Goal: Task Accomplishment & Management: Use online tool/utility

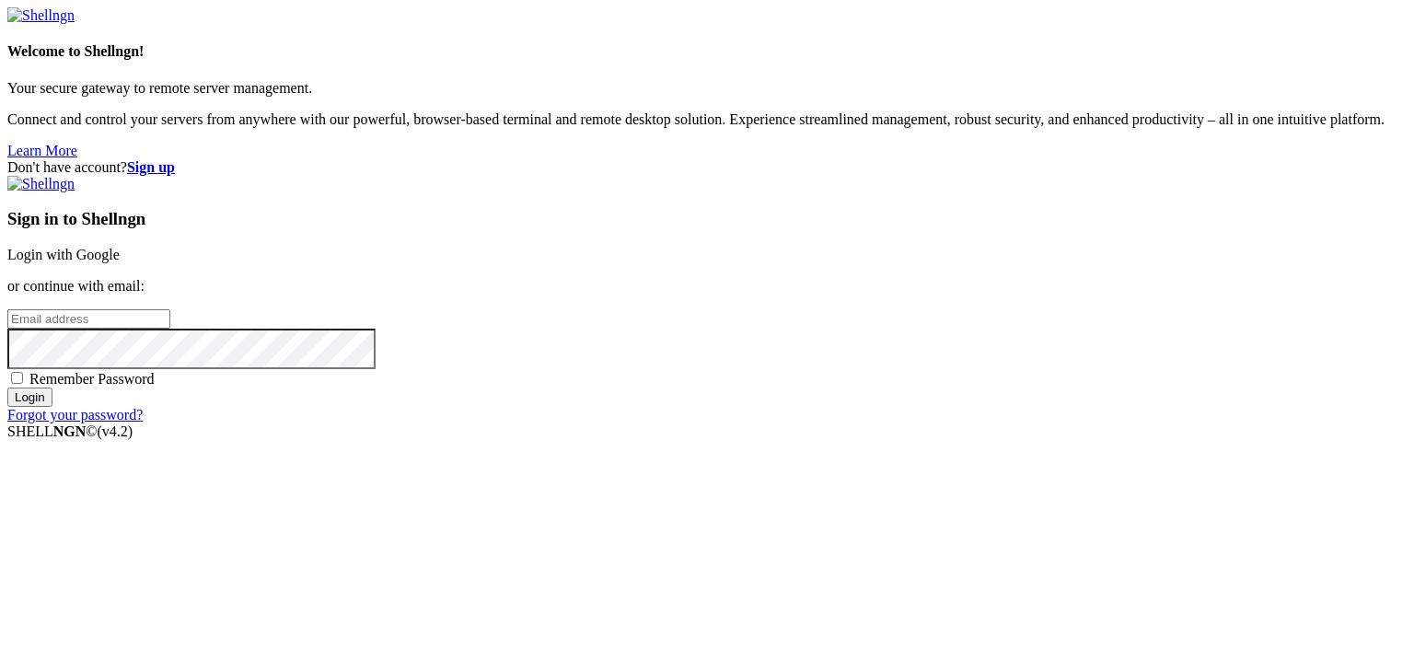
click at [120, 247] on link "Login with Google" at bounding box center [63, 255] width 112 height 16
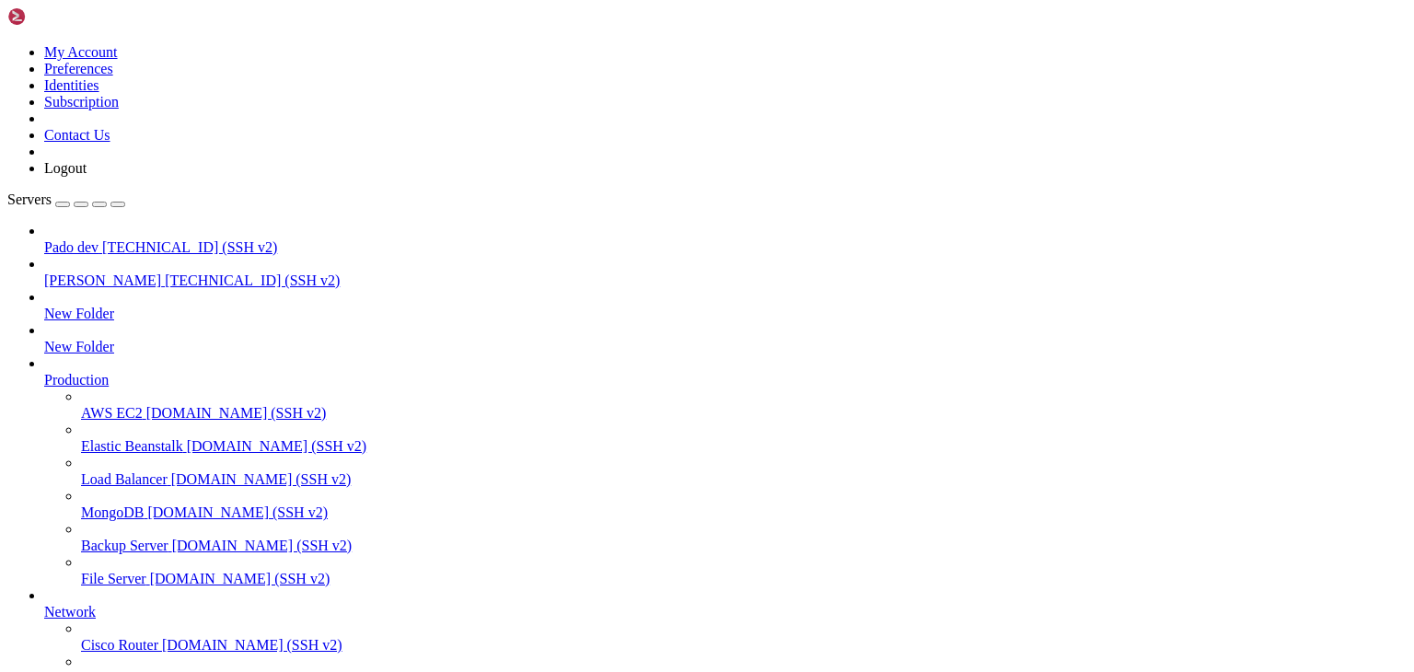
click at [165, 272] on span "[TECHNICAL_ID] (SSH v2)" at bounding box center [252, 280] width 175 height 16
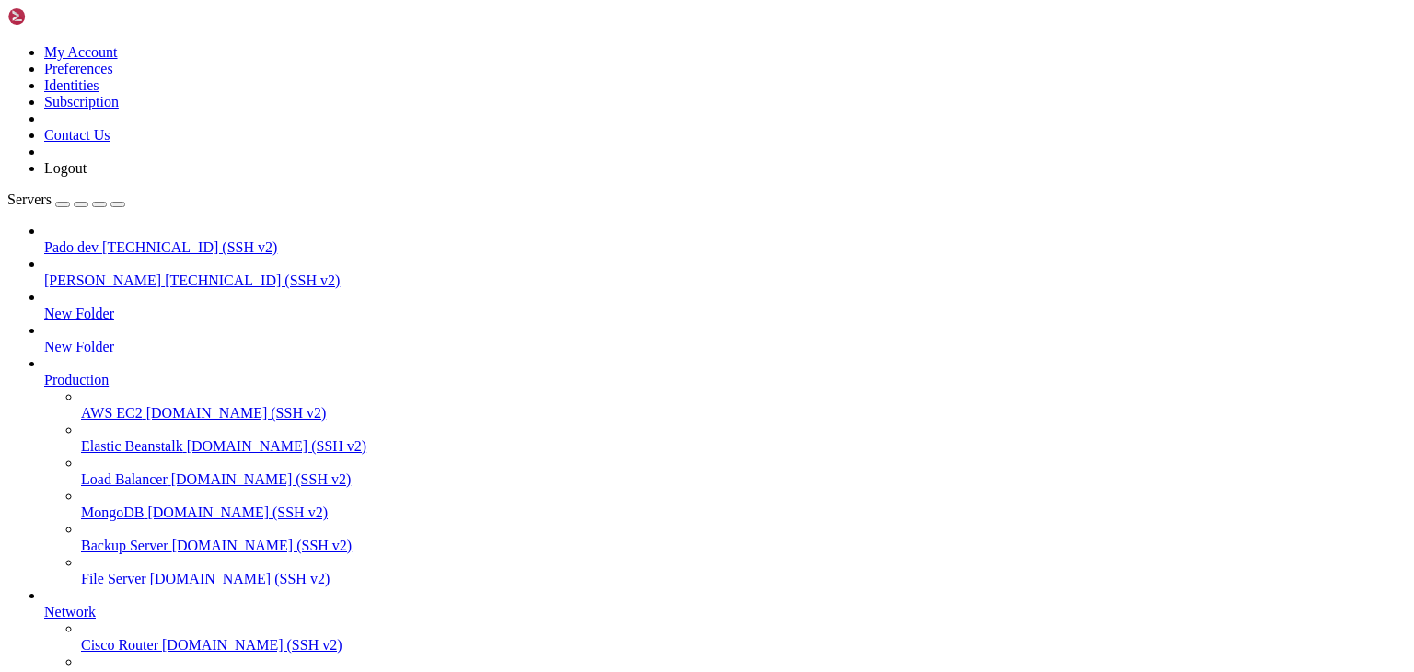
scroll to position [214, 0]
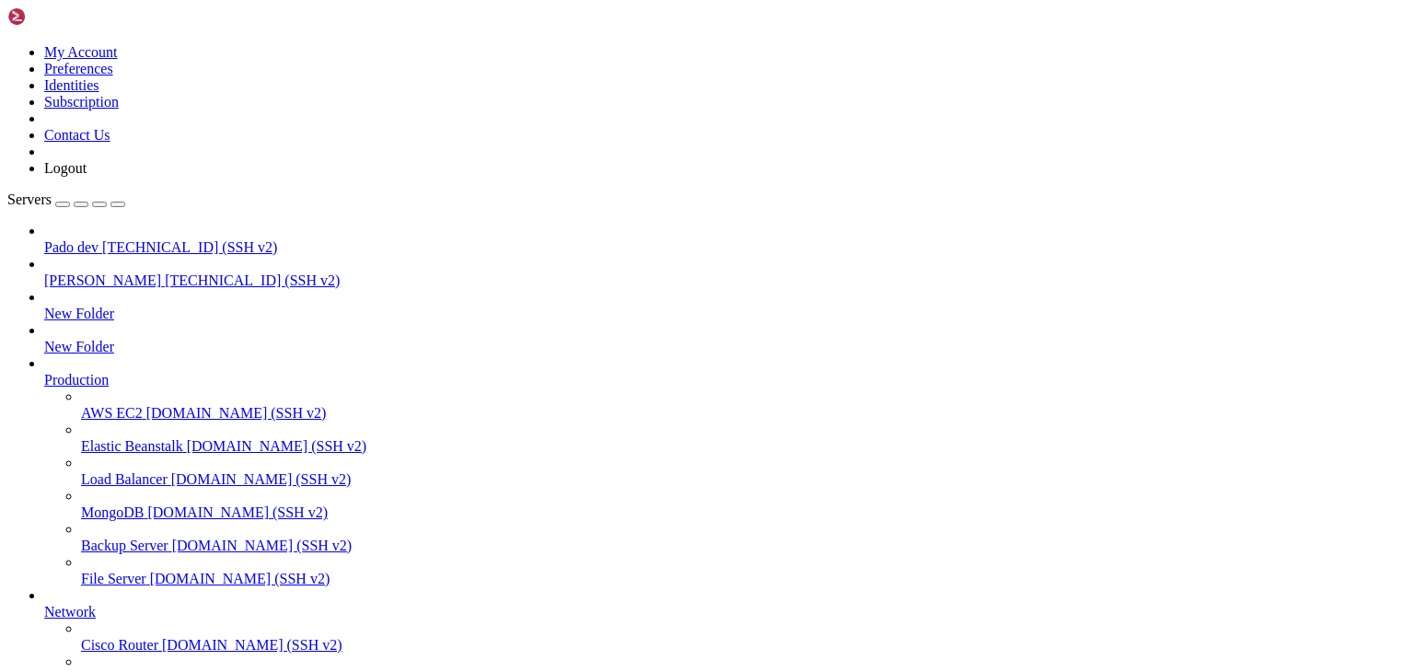
type input "/public_html/public/assets/companies/employment_[DEMOGRAPHIC_DATA]/3/documents/…"
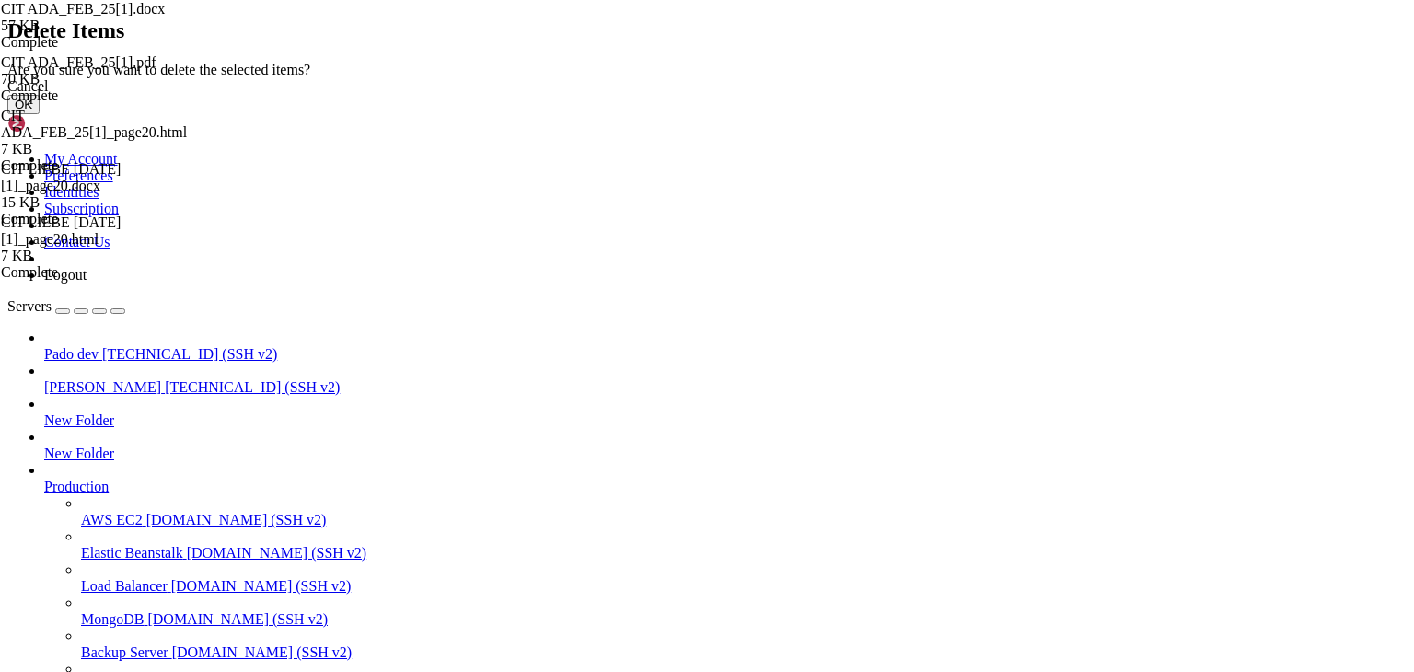
click at [40, 114] on button "OK" at bounding box center [23, 104] width 32 height 19
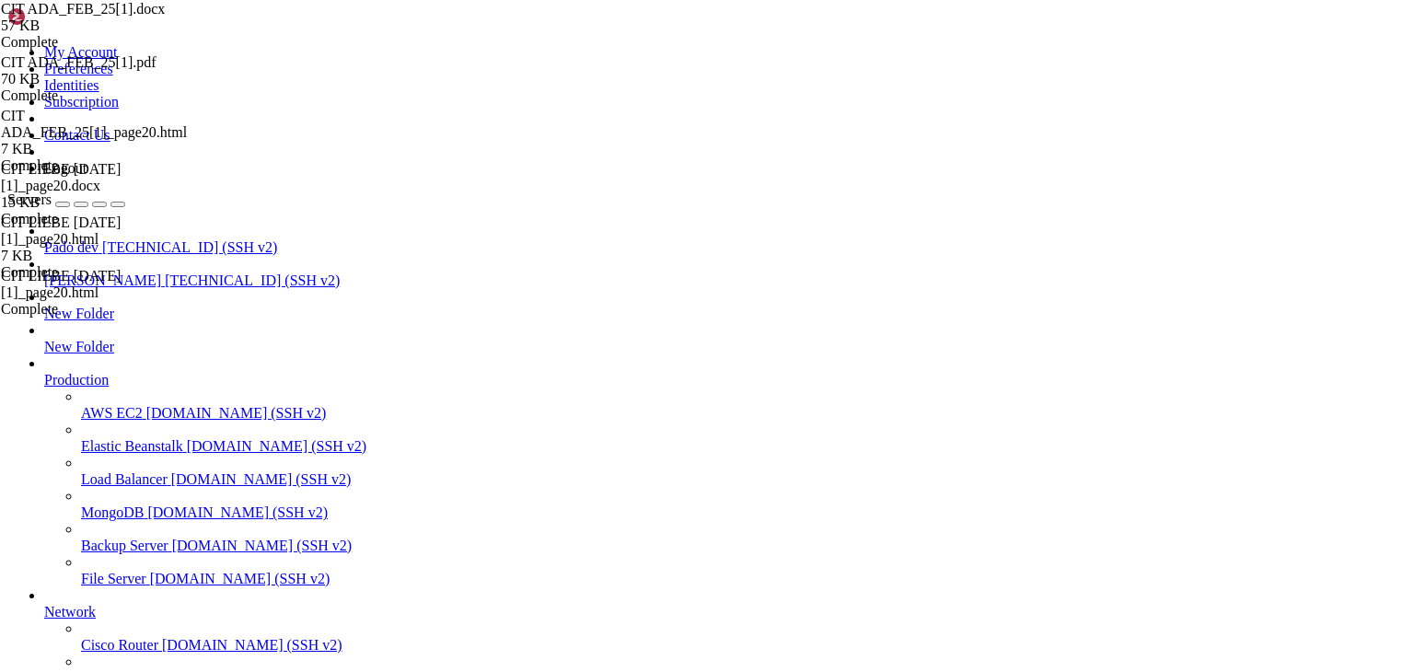
scroll to position [11383, 0]
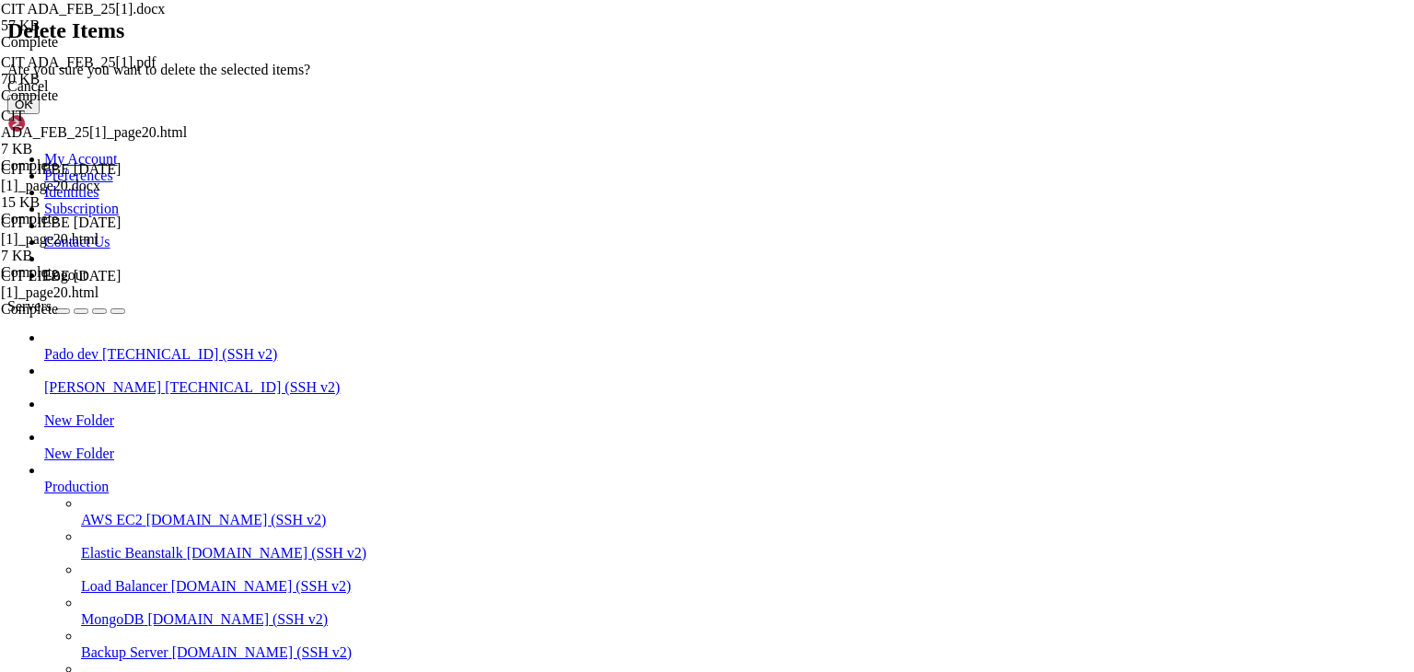
click at [40, 114] on button "OK" at bounding box center [23, 104] width 32 height 19
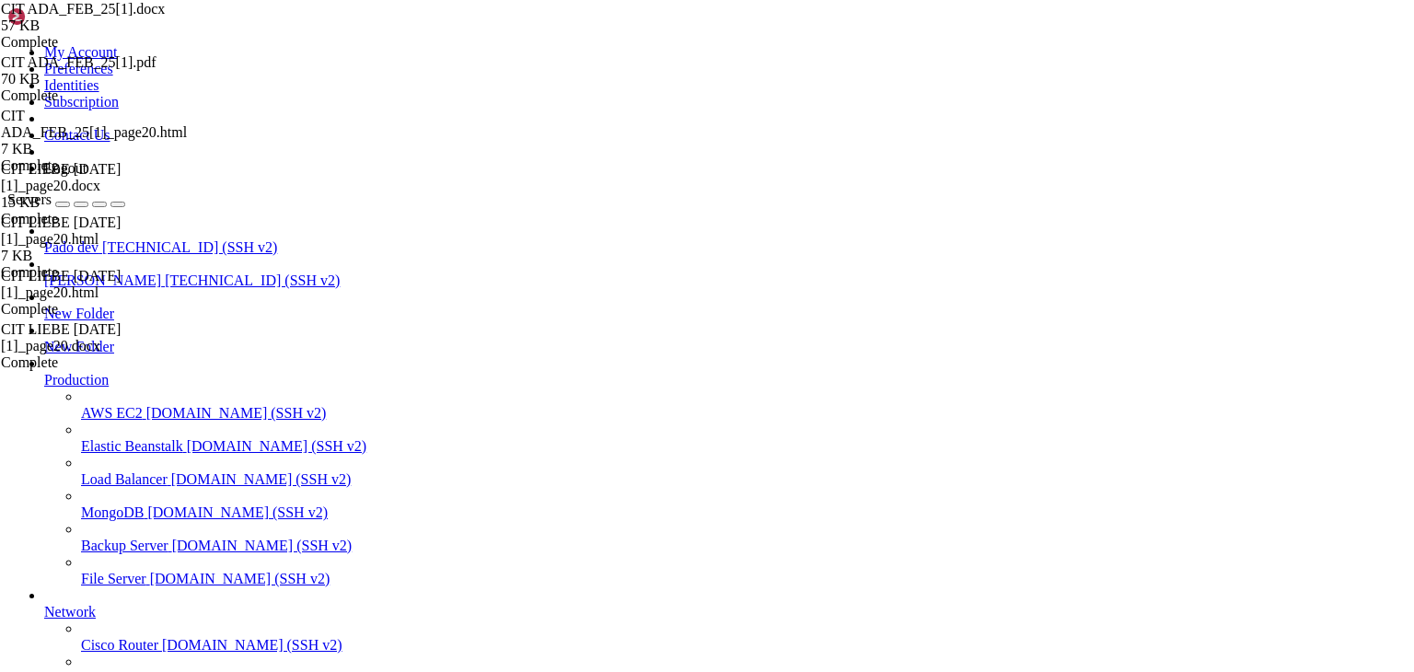
scroll to position [9666, 0]
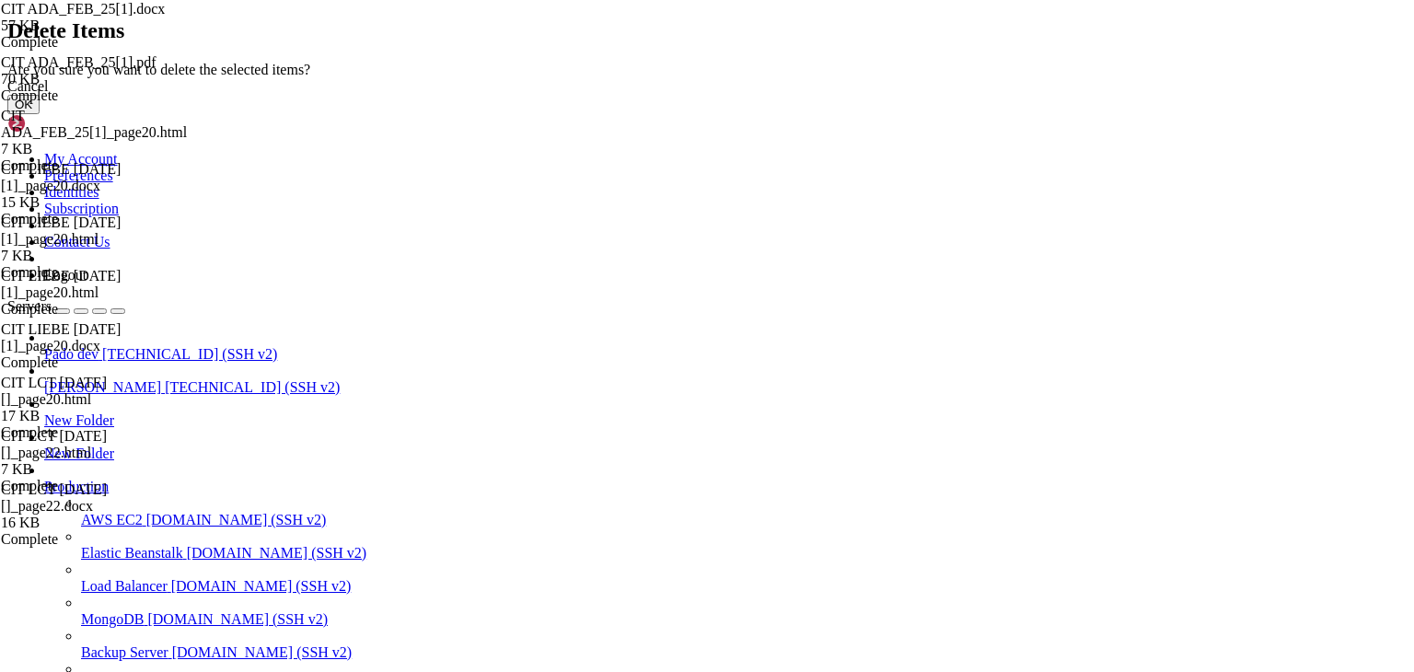
click at [40, 114] on button "OK" at bounding box center [23, 104] width 32 height 19
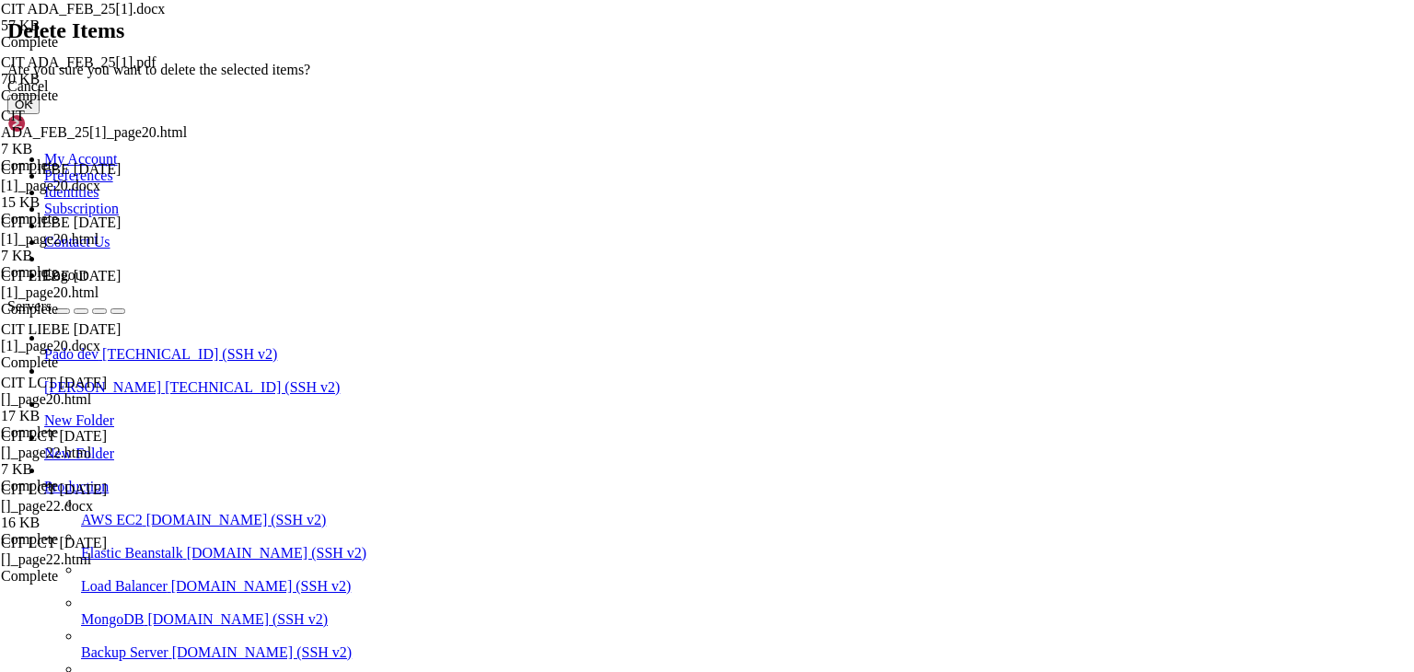
click at [40, 114] on button "OK" at bounding box center [23, 104] width 32 height 19
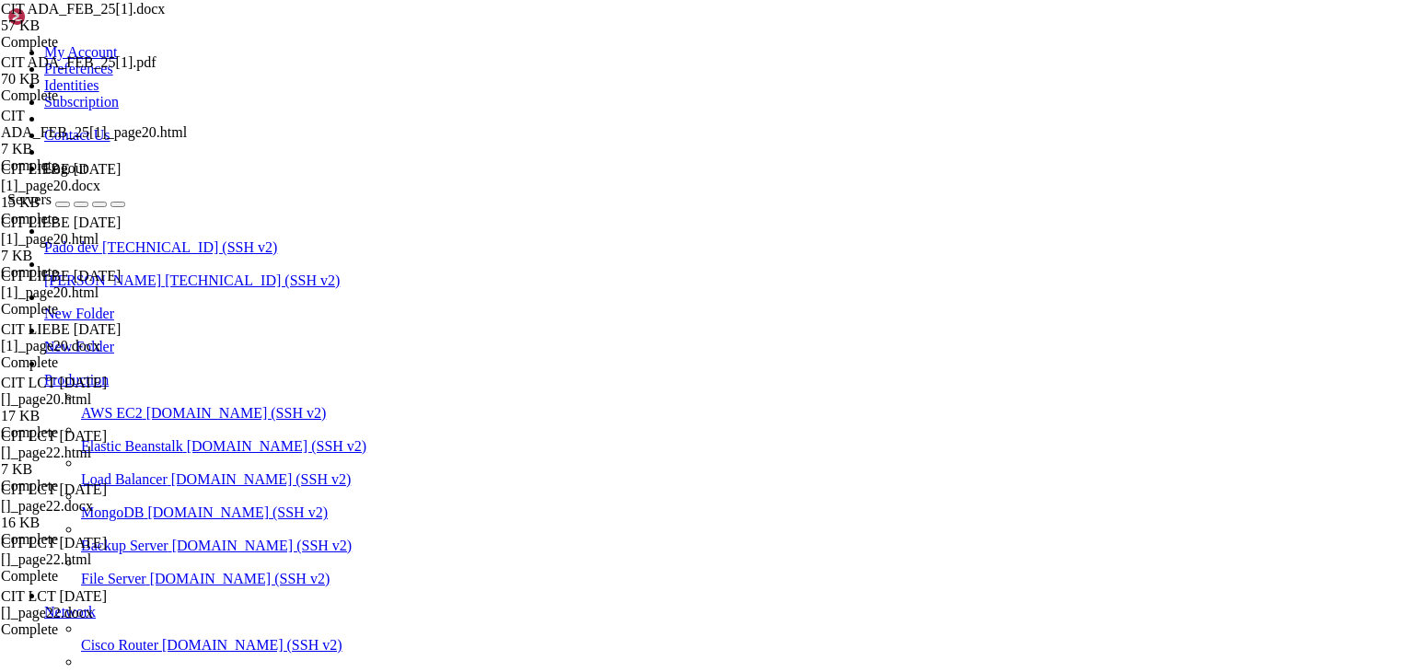
scroll to position [644, 0]
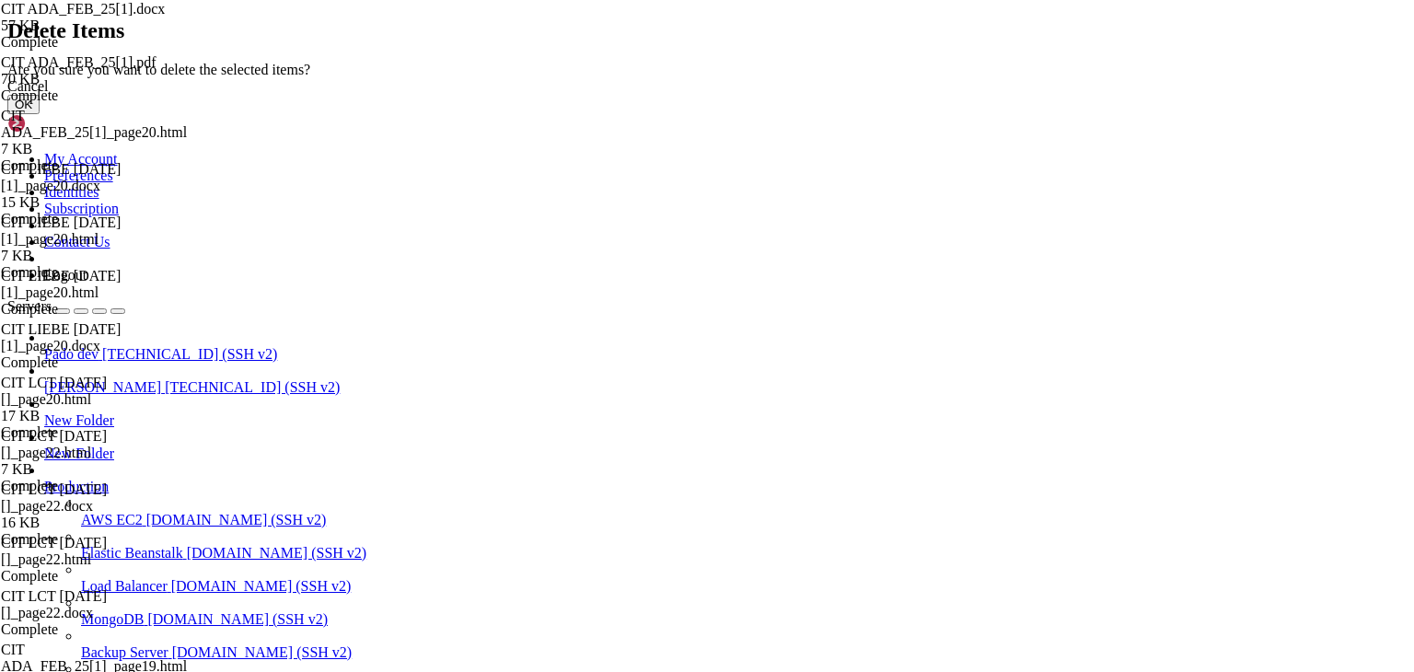
click at [40, 114] on button "OK" at bounding box center [23, 104] width 32 height 19
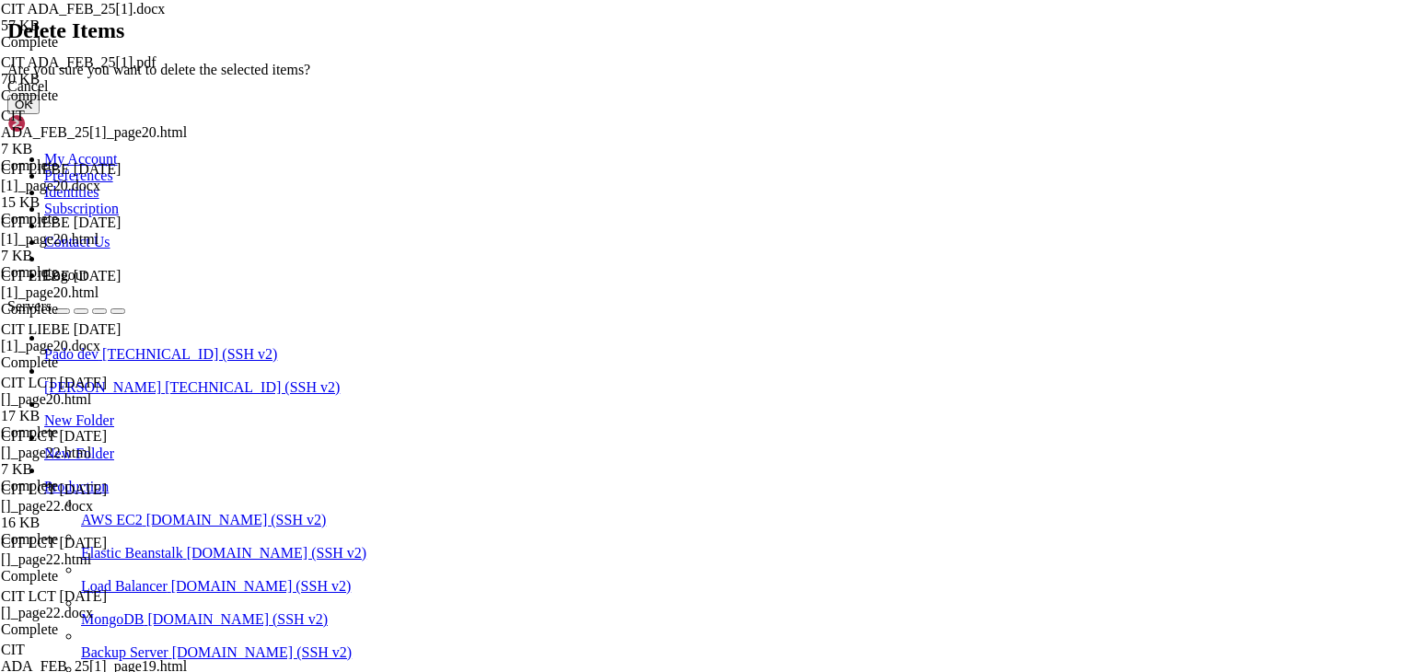
click at [40, 114] on button "OK" at bounding box center [23, 104] width 32 height 19
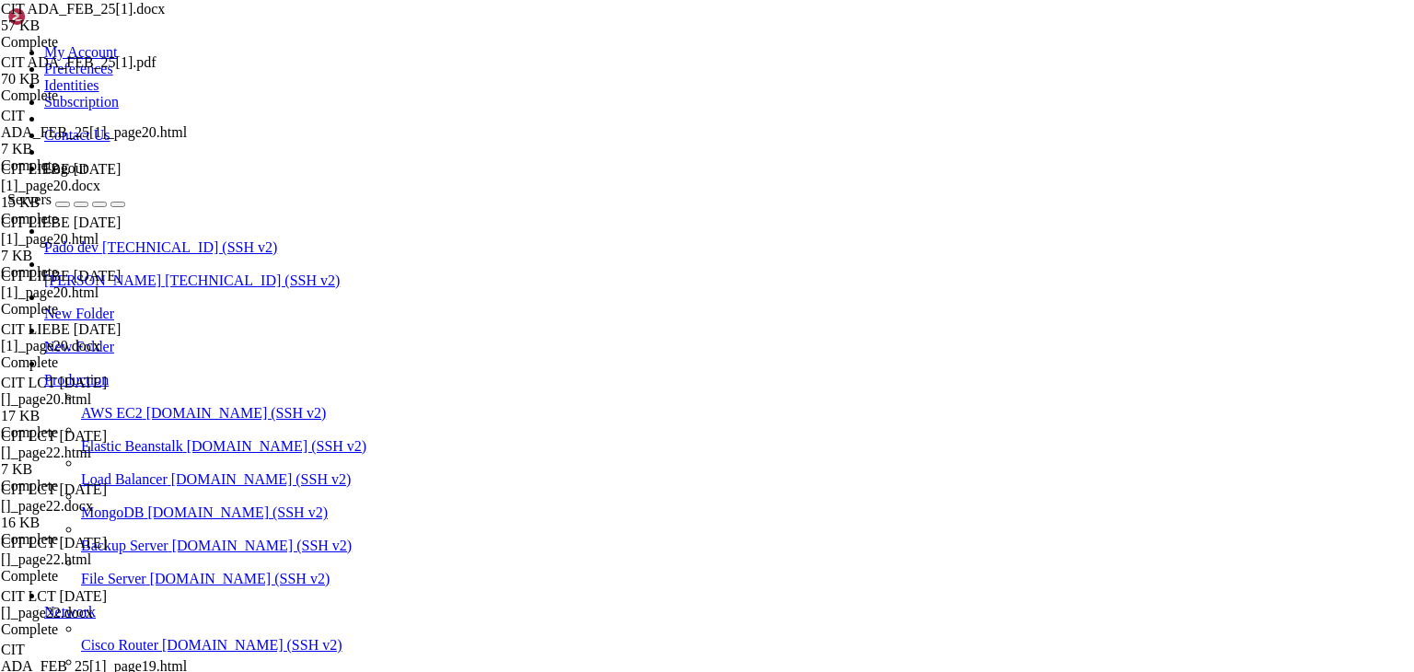
scroll to position [2577, 0]
click at [1129, 307] on icon at bounding box center [1129, 307] width 0 height 0
click at [1129, 286] on icon at bounding box center [1129, 286] width 0 height 0
click at [1129, 266] on icon at bounding box center [1129, 266] width 0 height 0
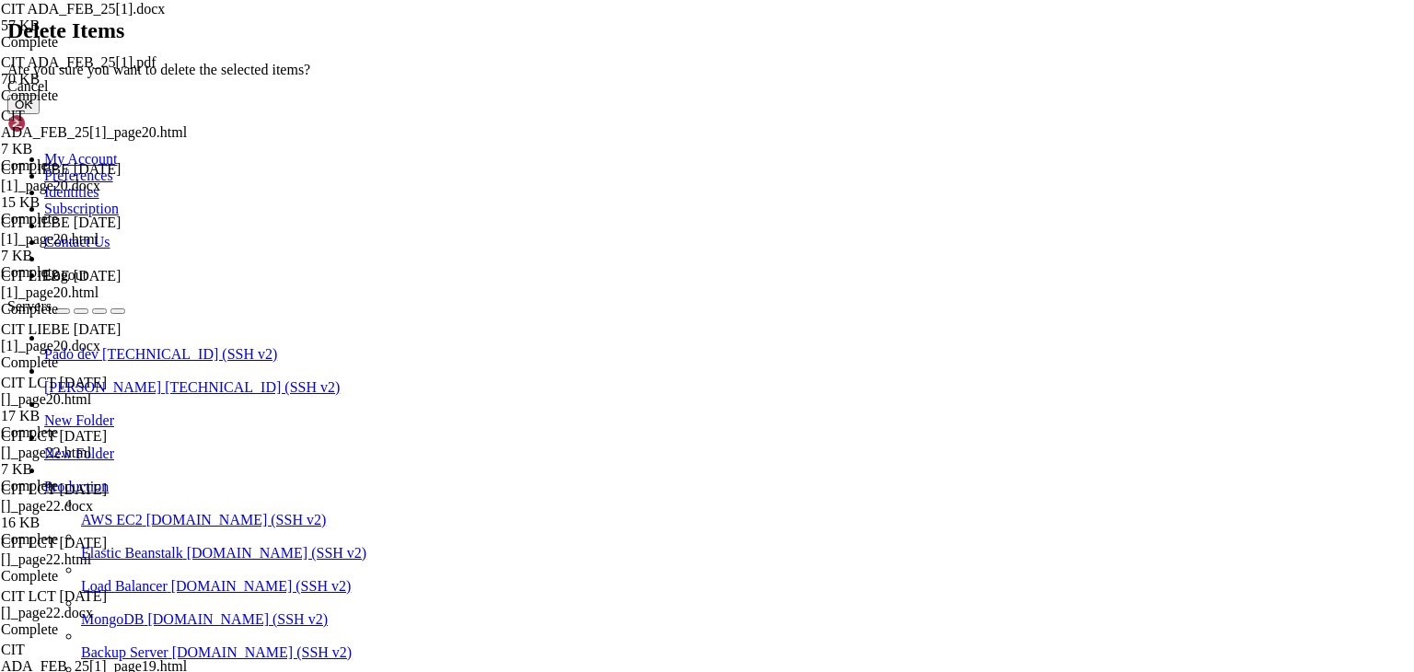
click at [40, 114] on button "OK" at bounding box center [23, 104] width 32 height 19
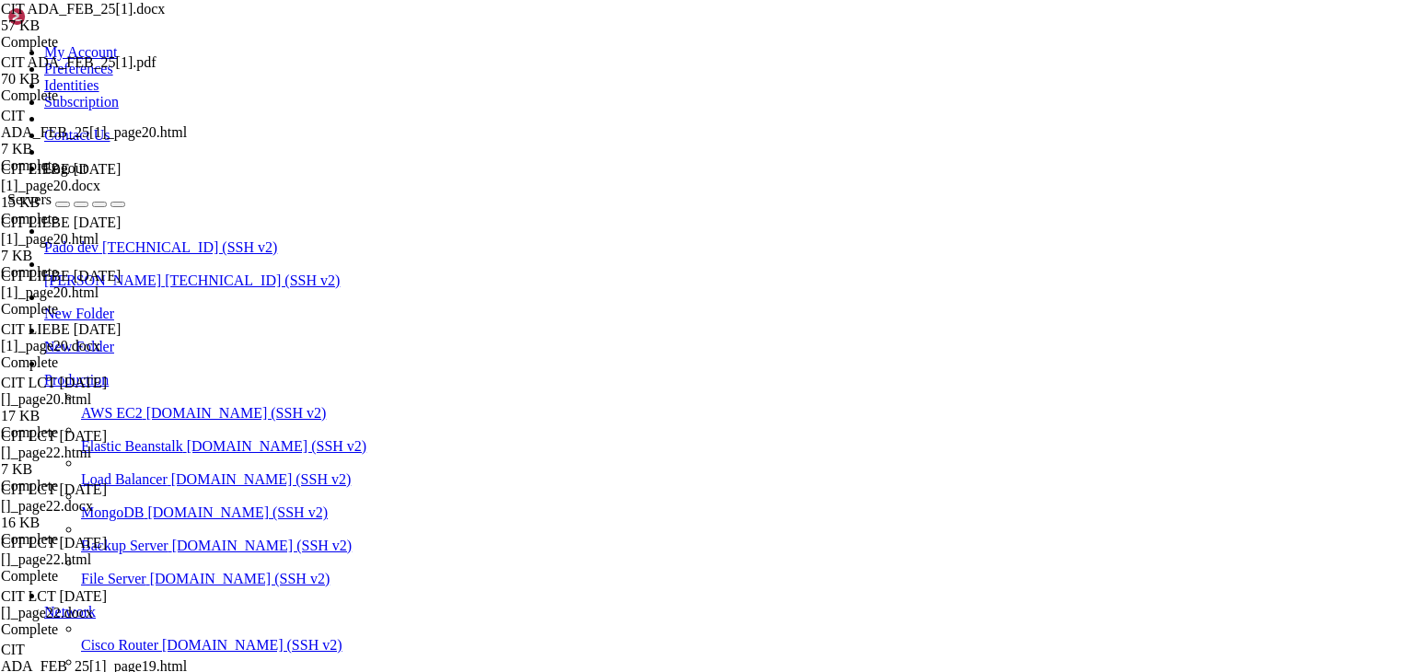
scroll to position [2362, 0]
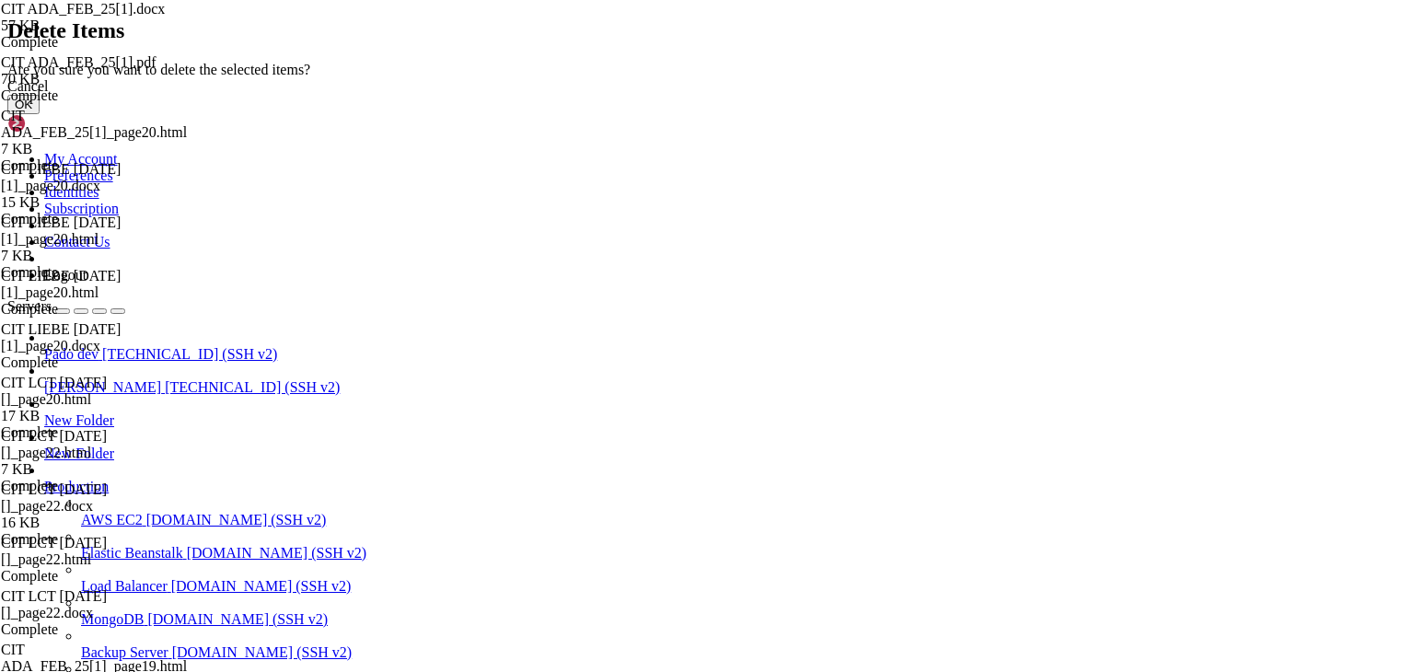
click at [40, 114] on button "OK" at bounding box center [23, 104] width 32 height 19
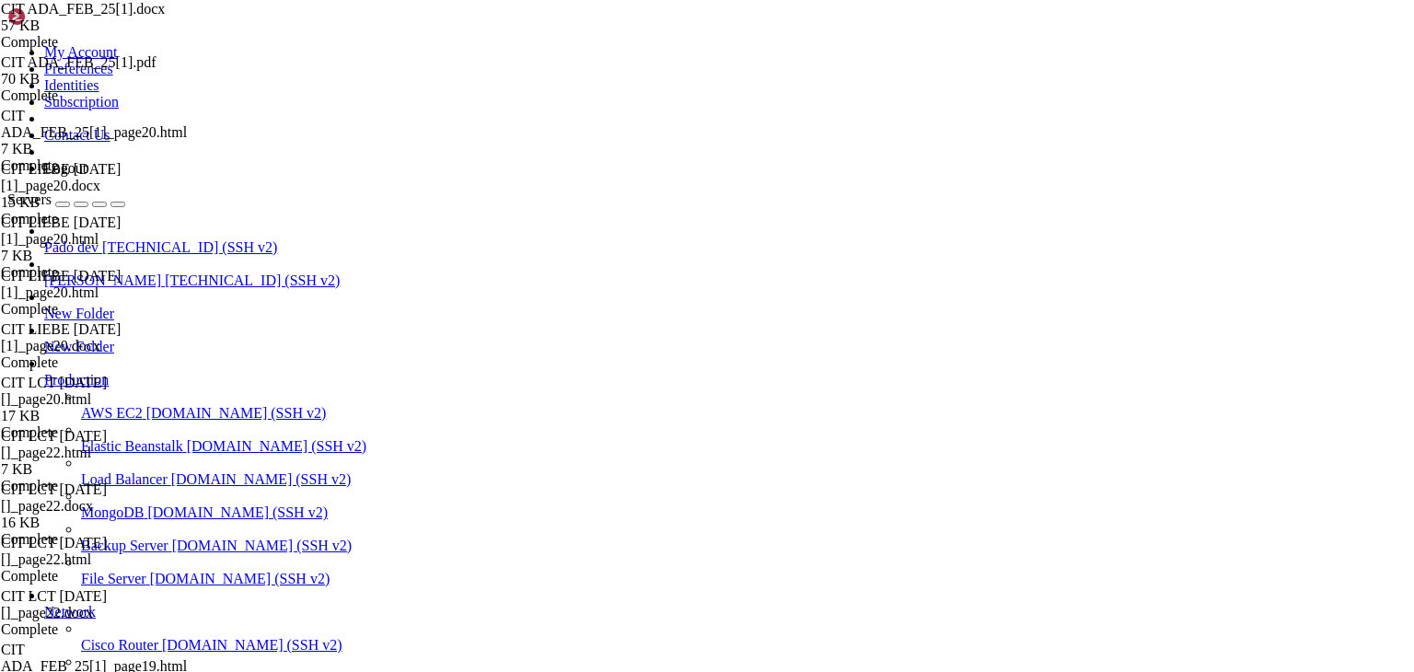
scroll to position [0, 0]
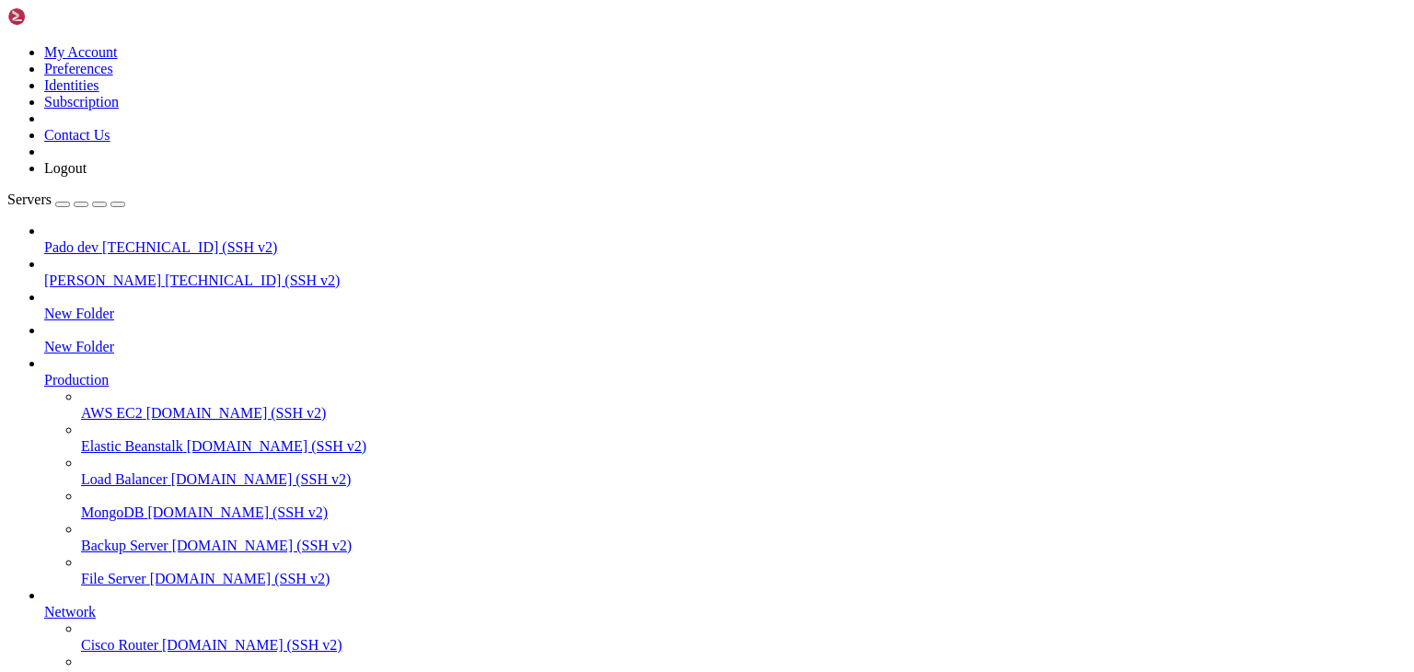
scroll to position [0, 0]
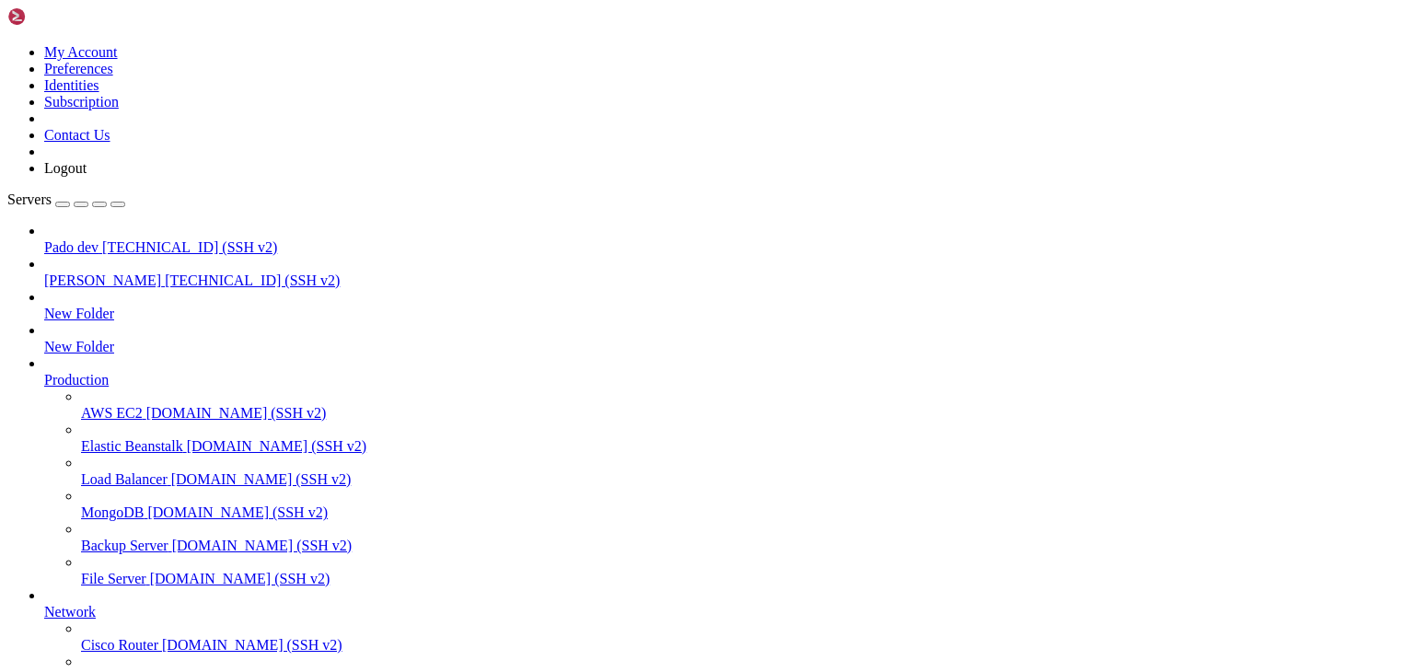
type input "/public_html/public/assets/companies/employment_[DEMOGRAPHIC_DATA]/3/documents/…"
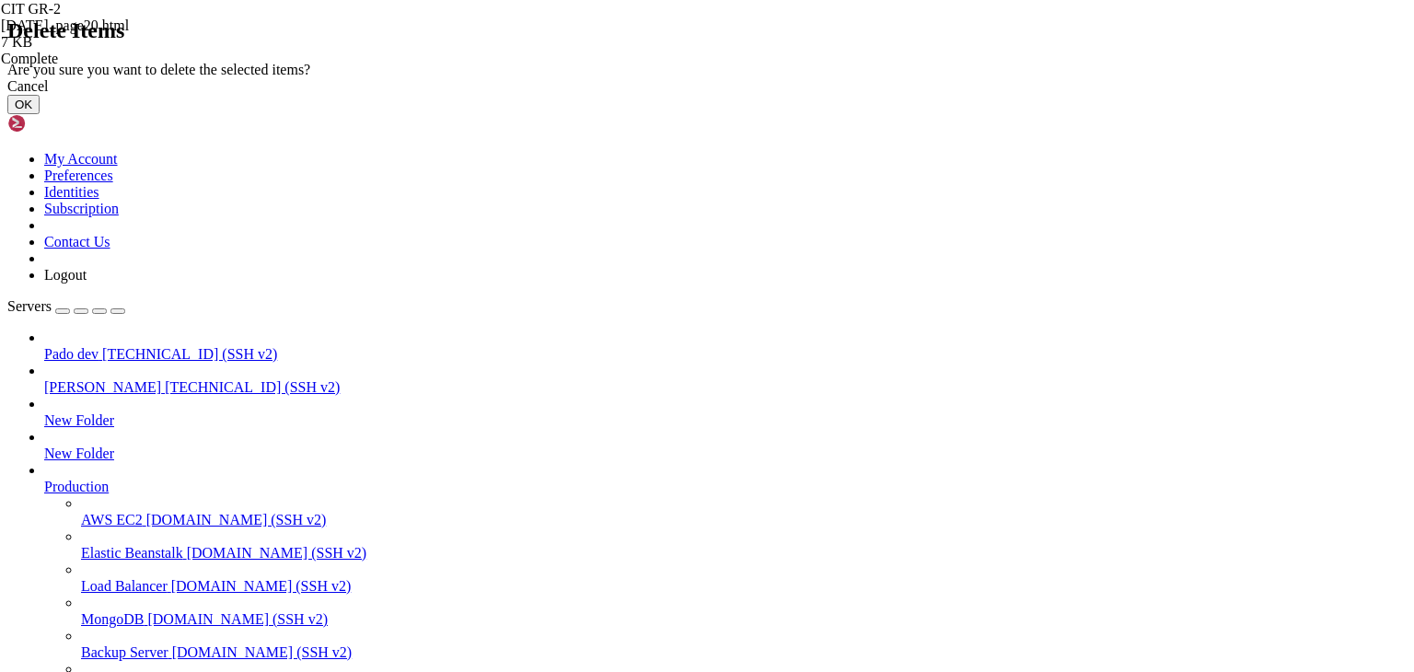
click at [40, 114] on button "OK" at bounding box center [23, 104] width 32 height 19
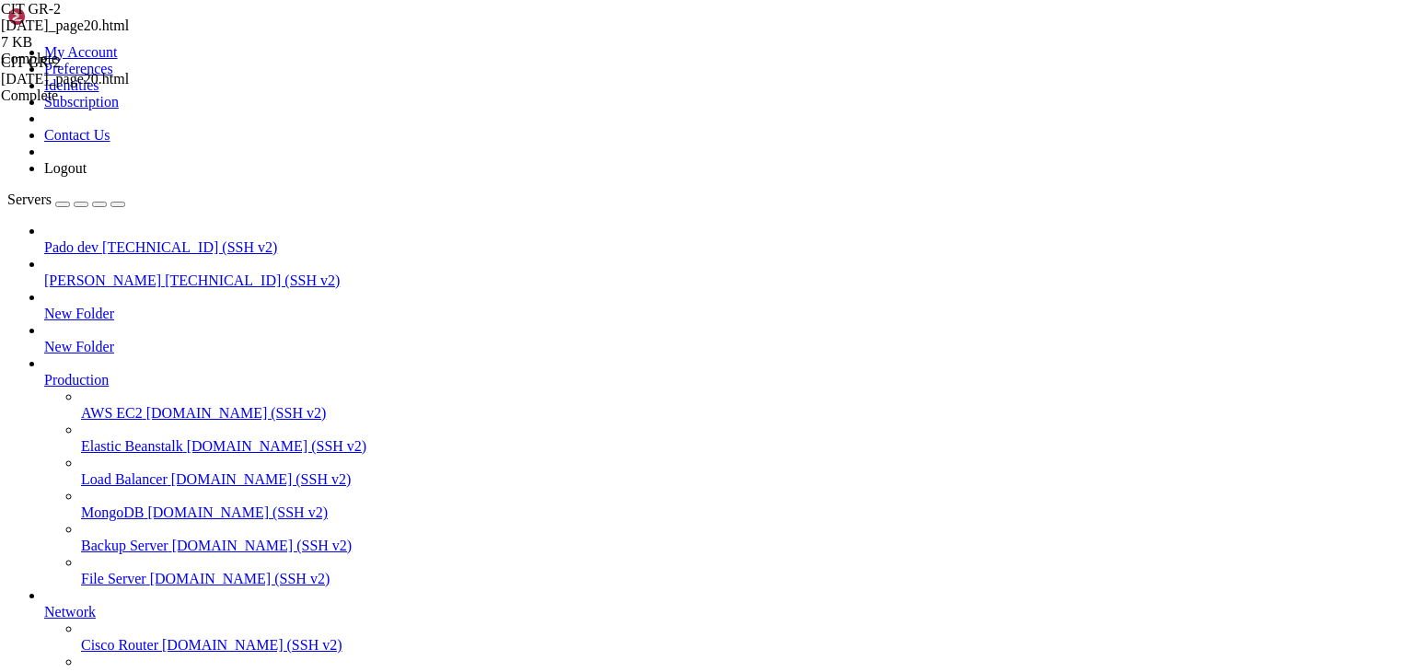
scroll to position [4081, 0]
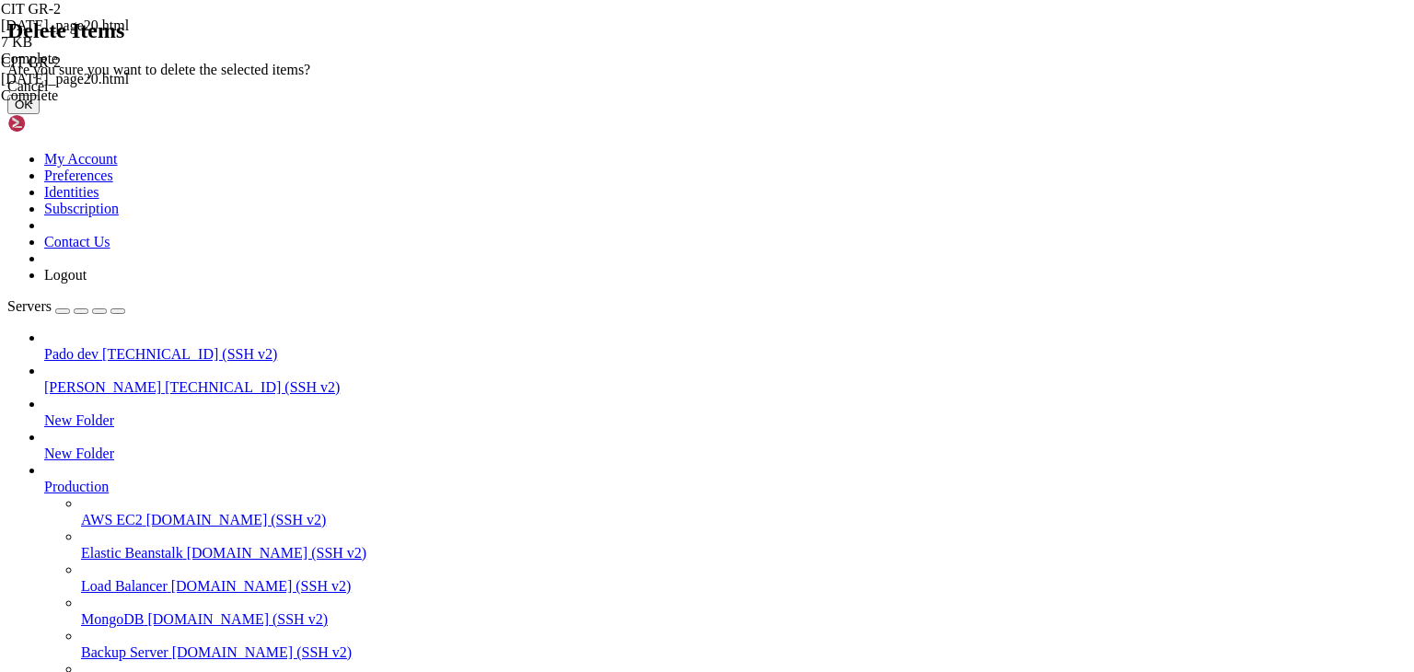
click at [40, 114] on button "OK" at bounding box center [23, 104] width 32 height 19
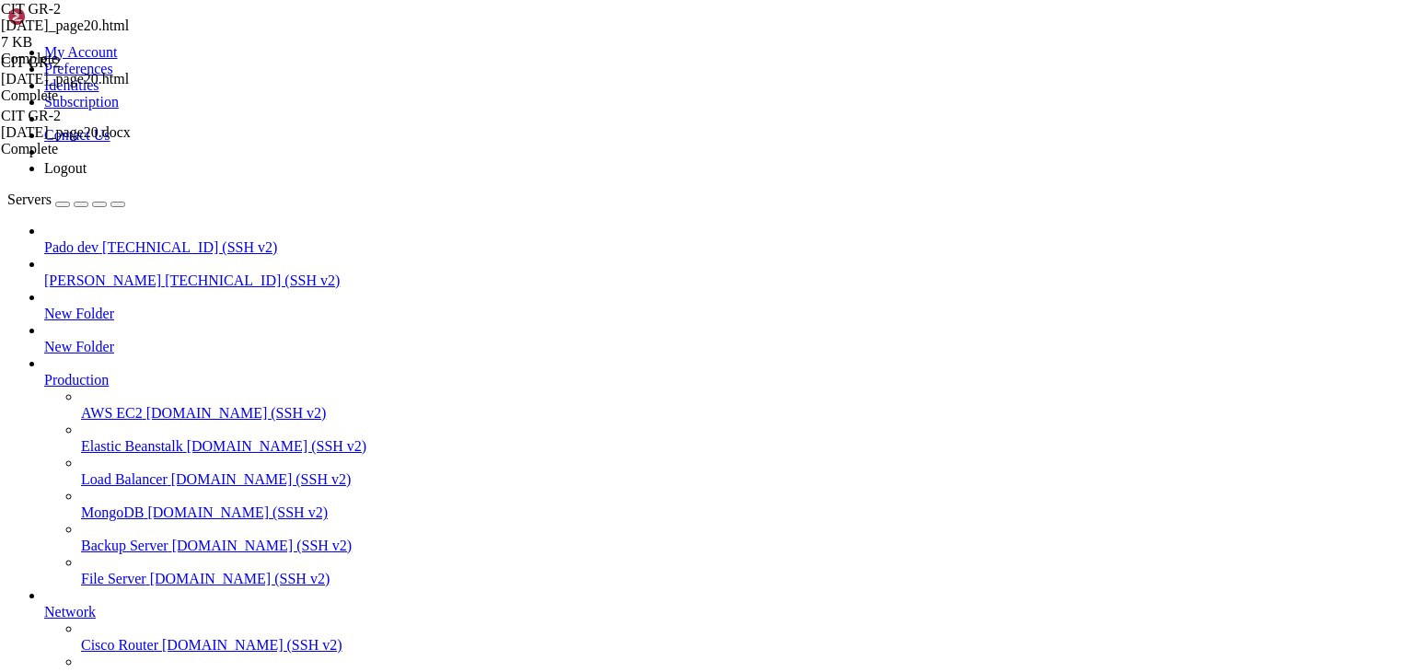
scroll to position [5799, 0]
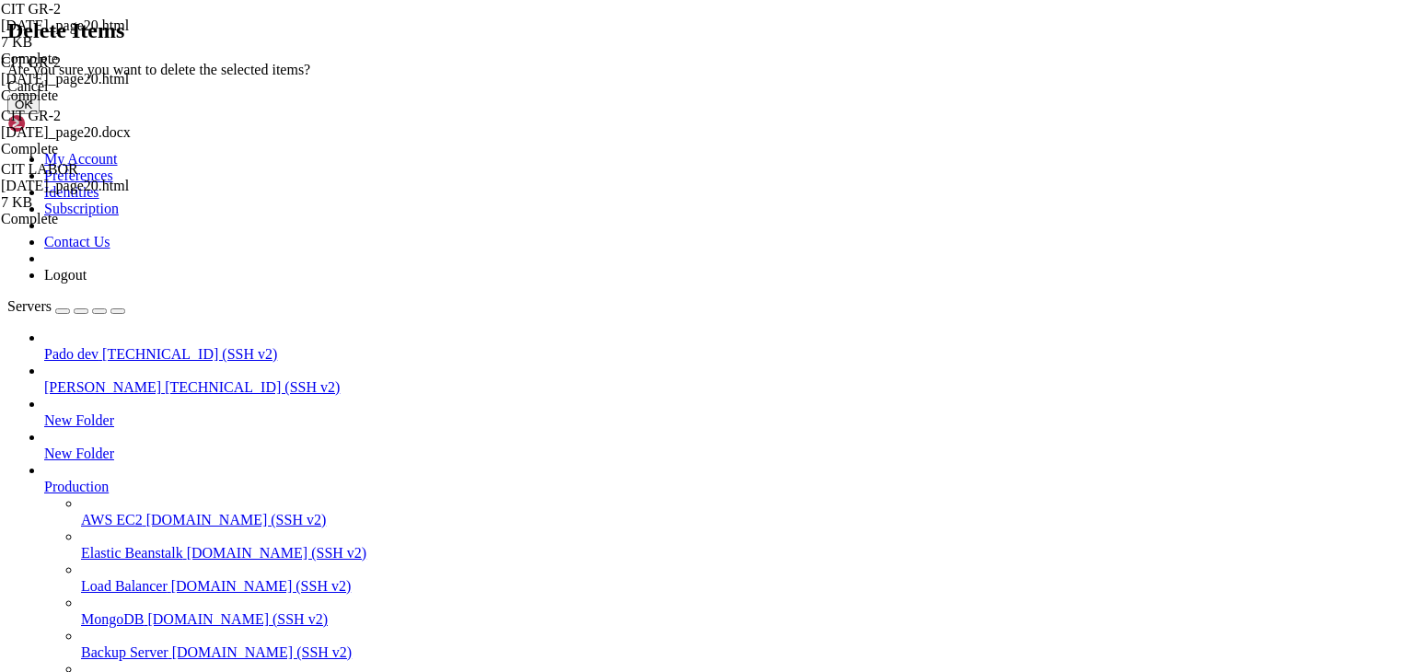
click at [40, 114] on button "OK" at bounding box center [23, 104] width 32 height 19
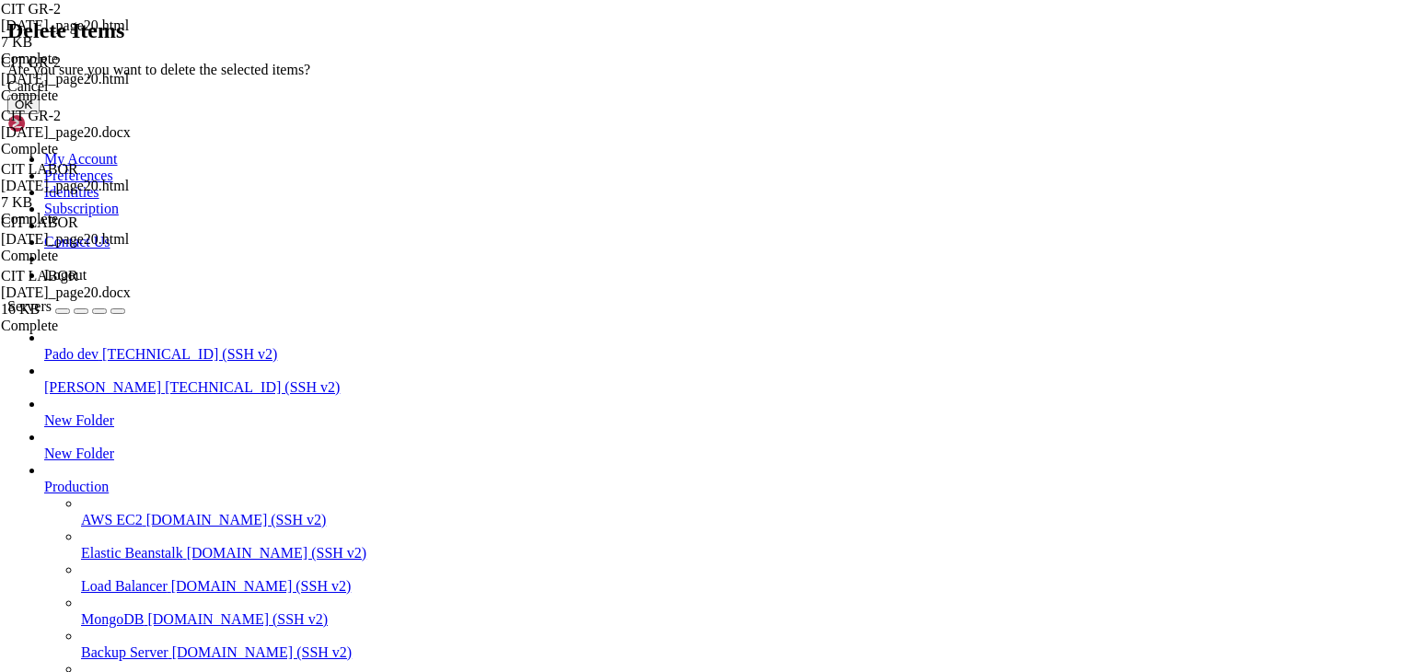
click at [40, 114] on button "OK" at bounding box center [23, 104] width 32 height 19
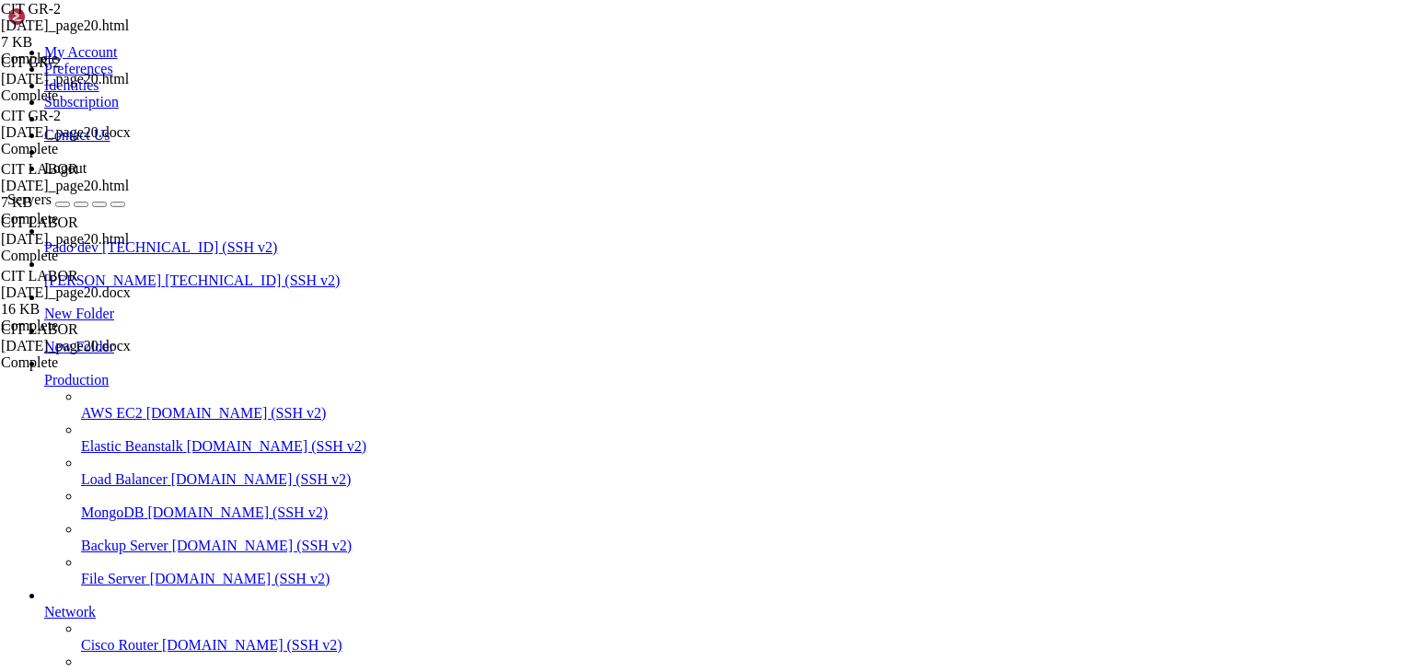
scroll to position [7517, 0]
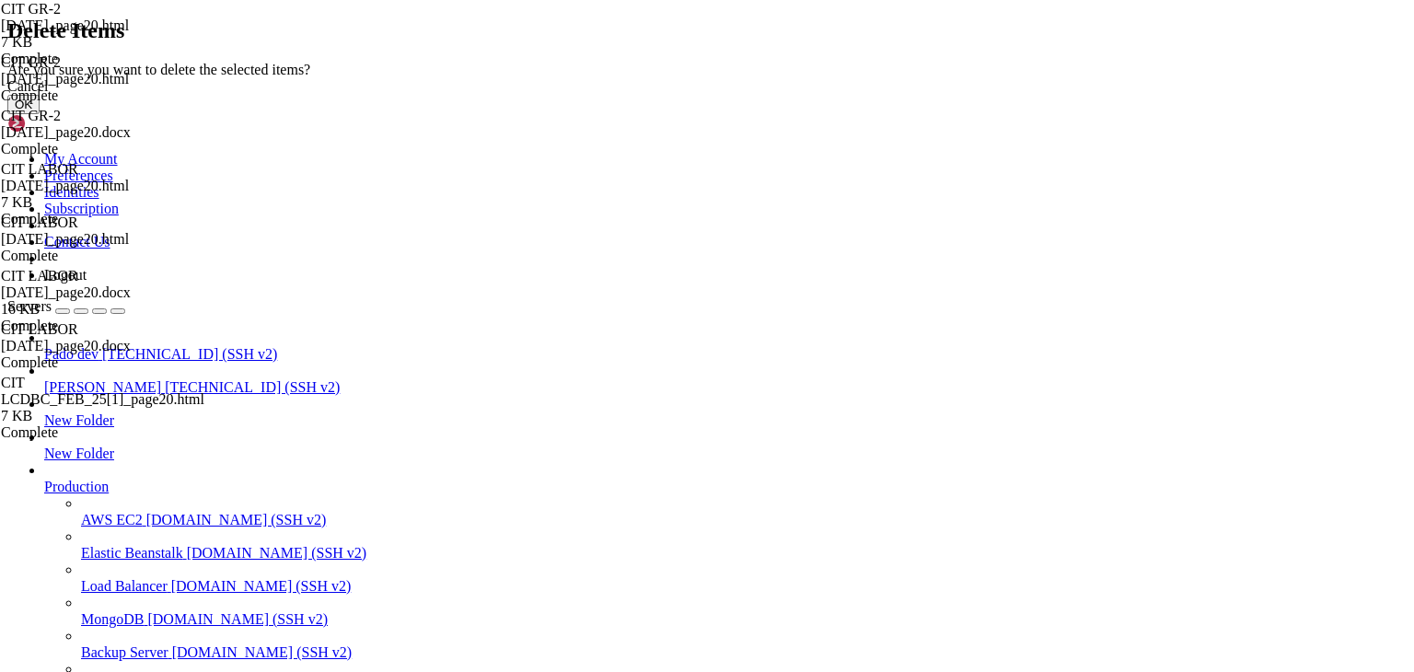
click at [40, 114] on button "OK" at bounding box center [23, 104] width 32 height 19
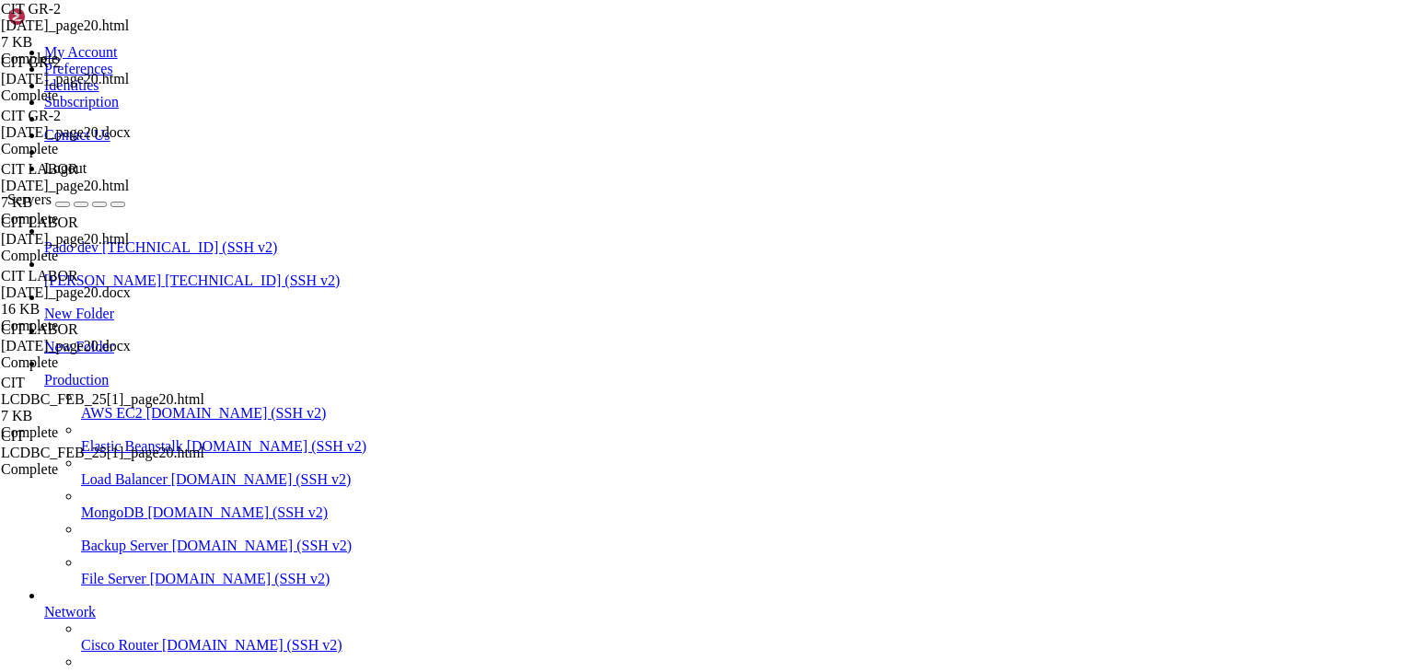
scroll to position [7518, 0]
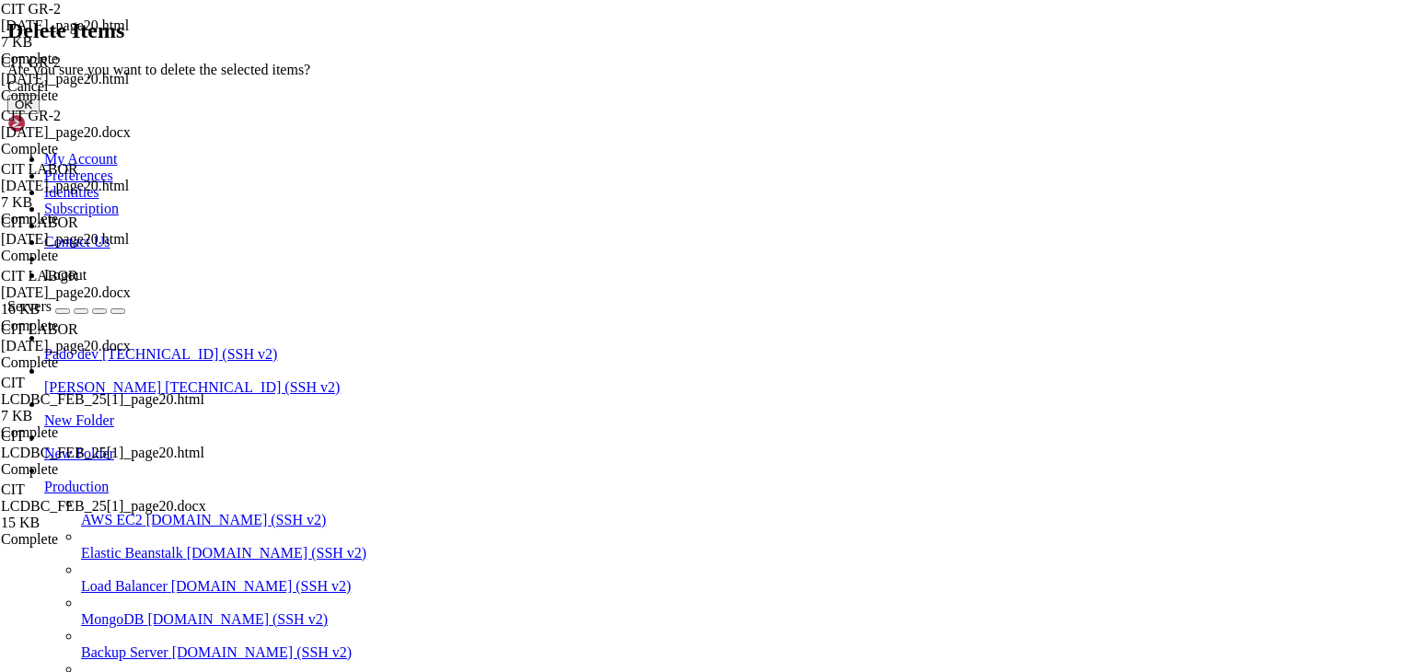
click at [40, 114] on button "OK" at bounding box center [23, 104] width 32 height 19
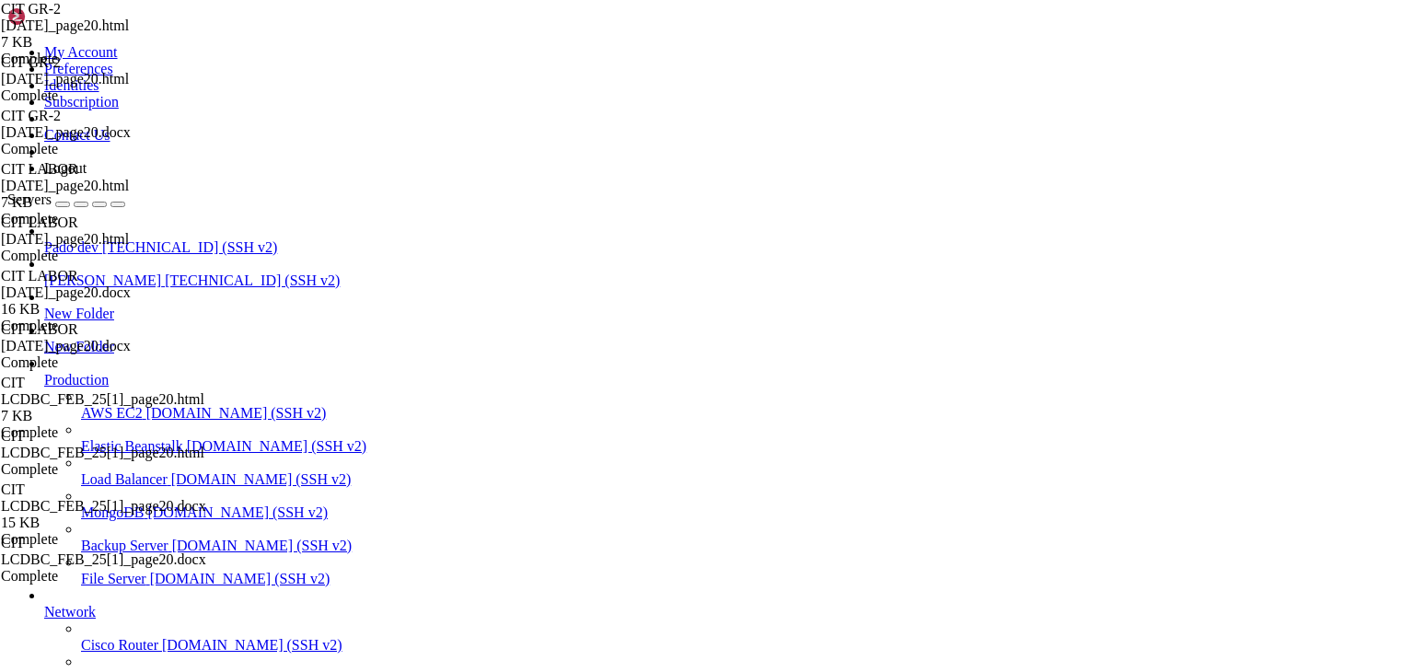
scroll to position [12672, 0]
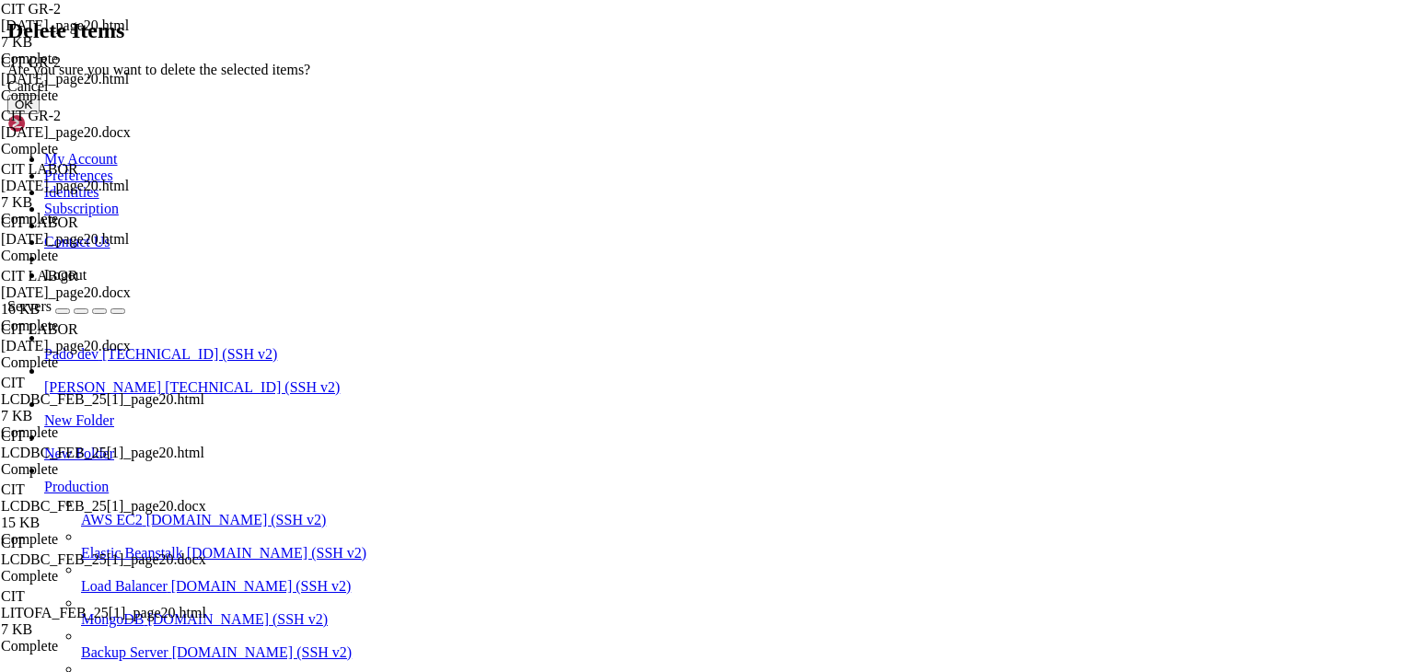
click at [40, 114] on button "OK" at bounding box center [23, 104] width 32 height 19
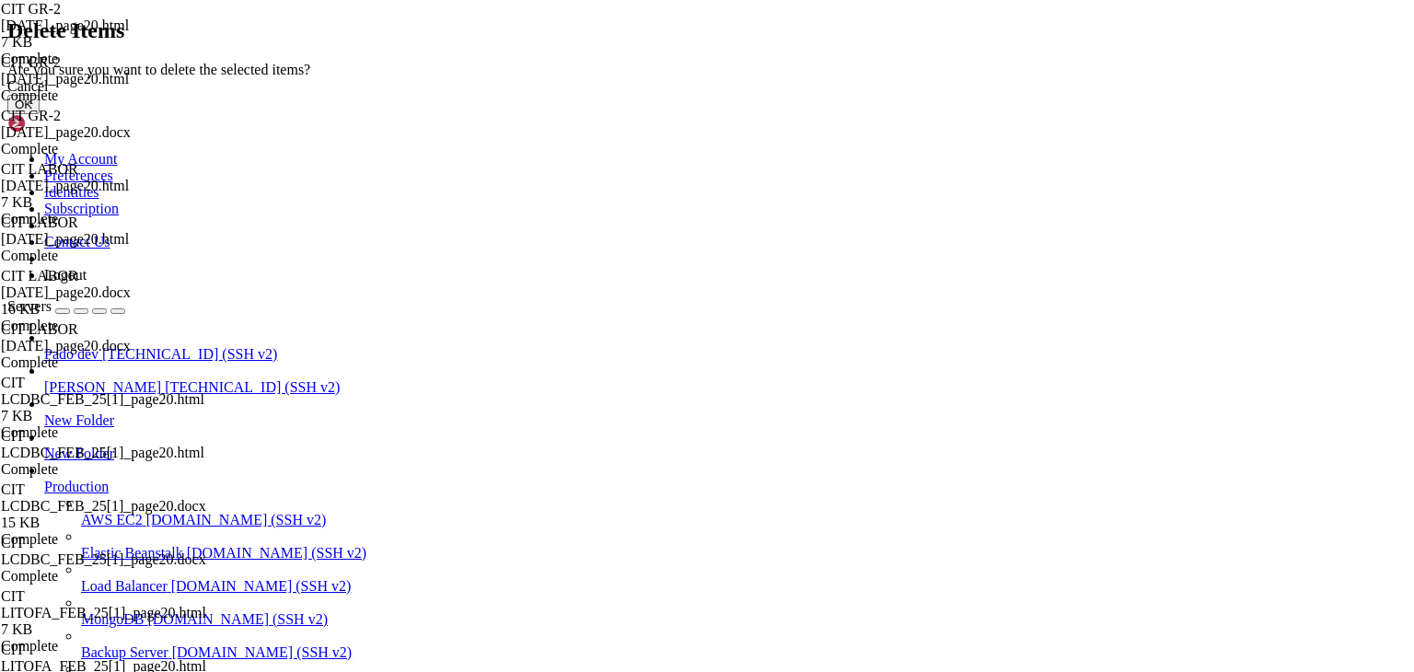
click at [815, 95] on div "Cancel" at bounding box center [706, 86] width 1399 height 17
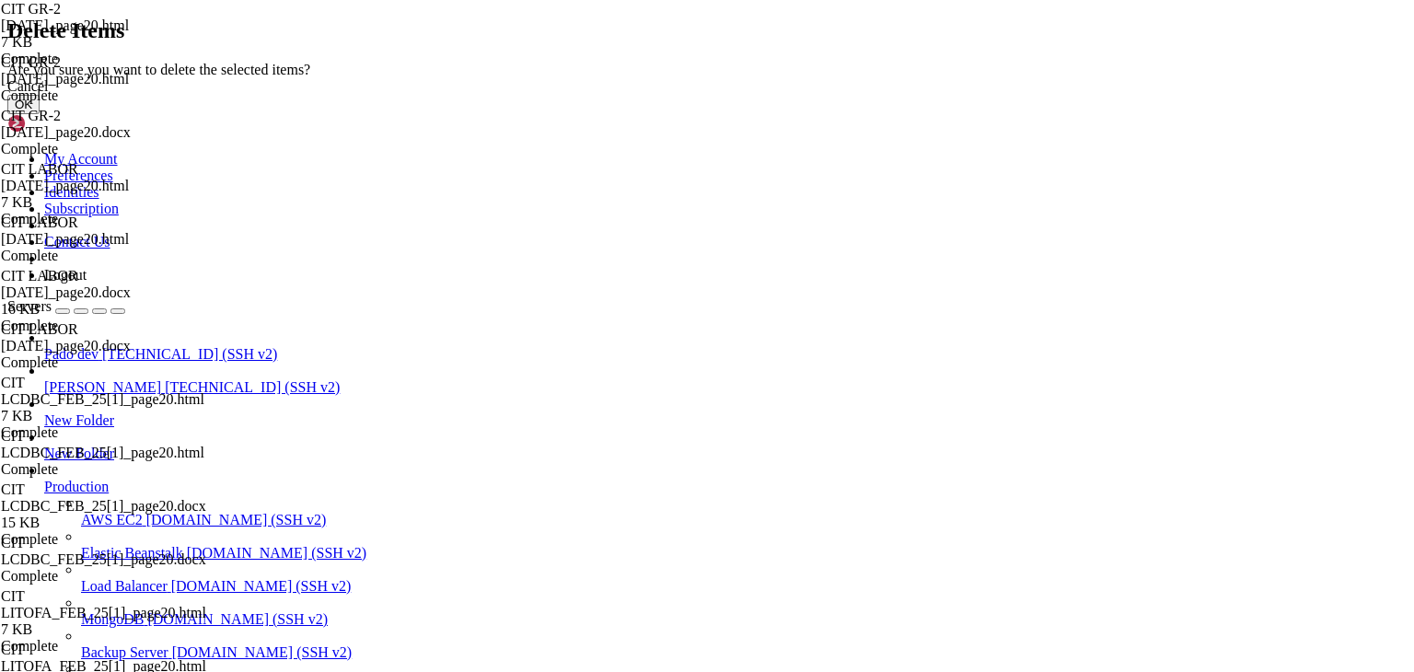
click at [40, 114] on button "OK" at bounding box center [23, 104] width 32 height 19
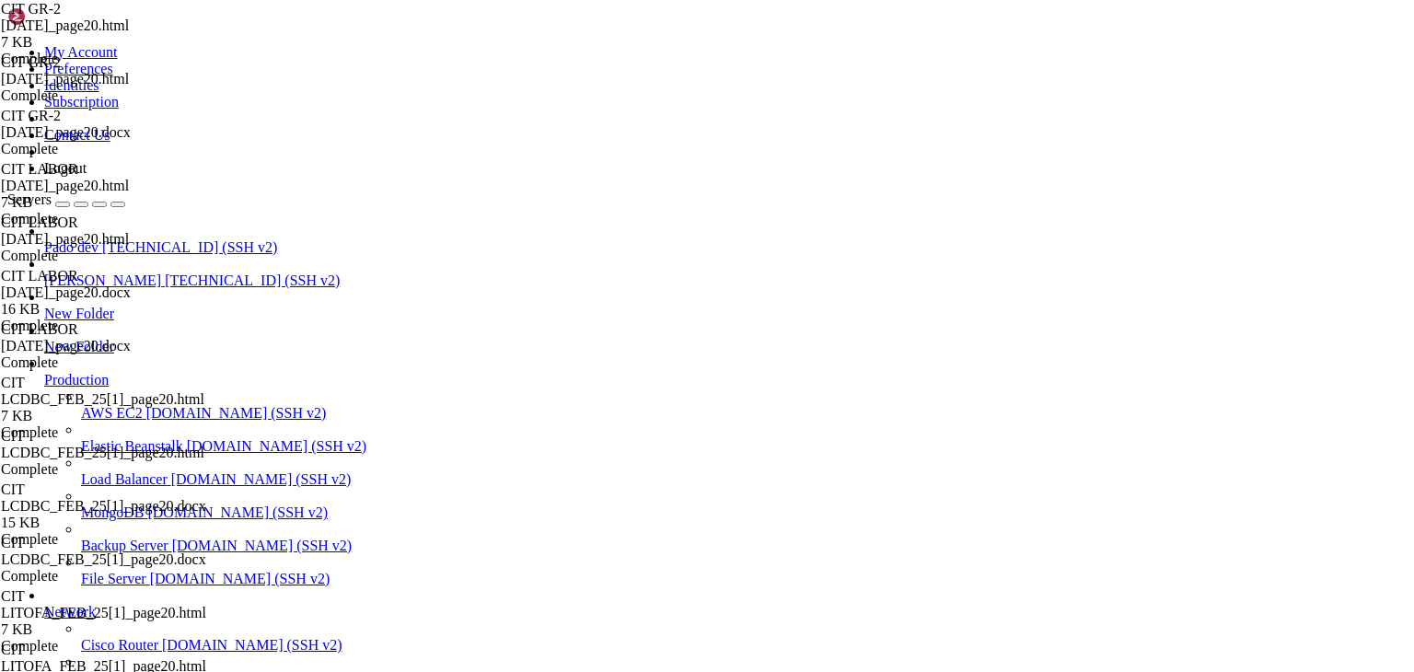
scroll to position [14391, 0]
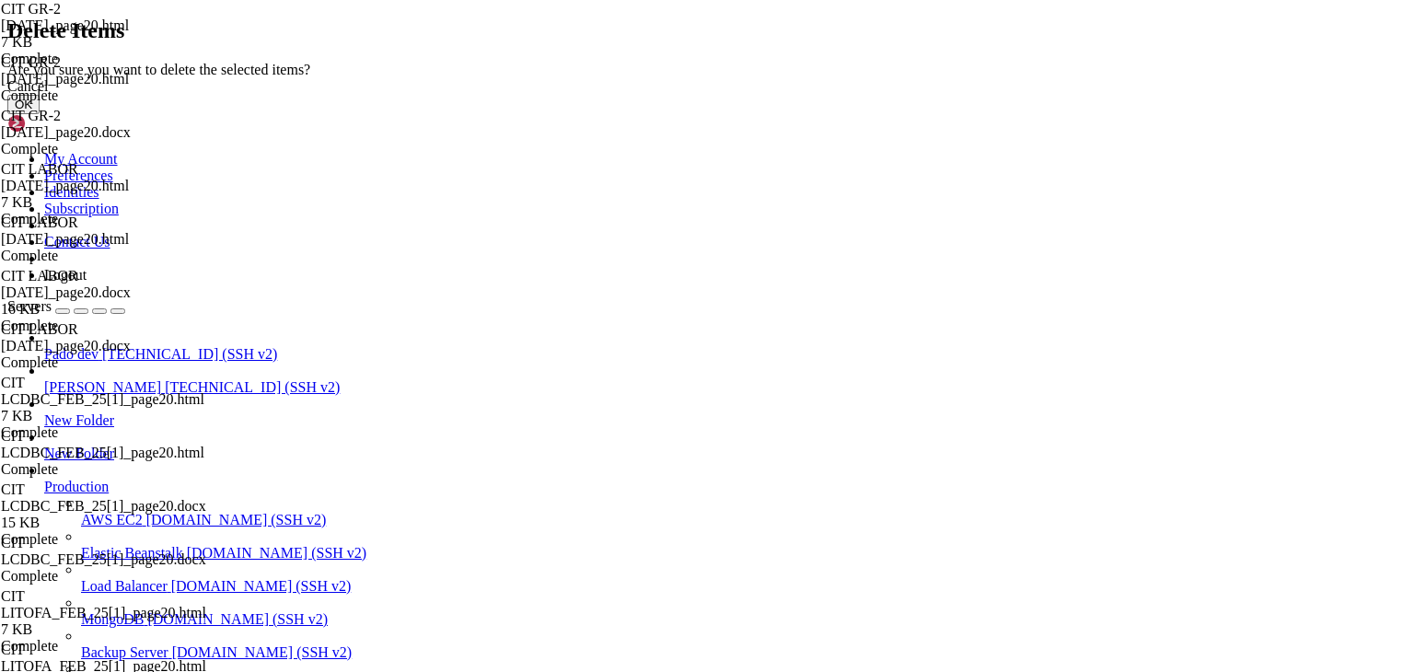
click at [40, 114] on button "OK" at bounding box center [23, 104] width 32 height 19
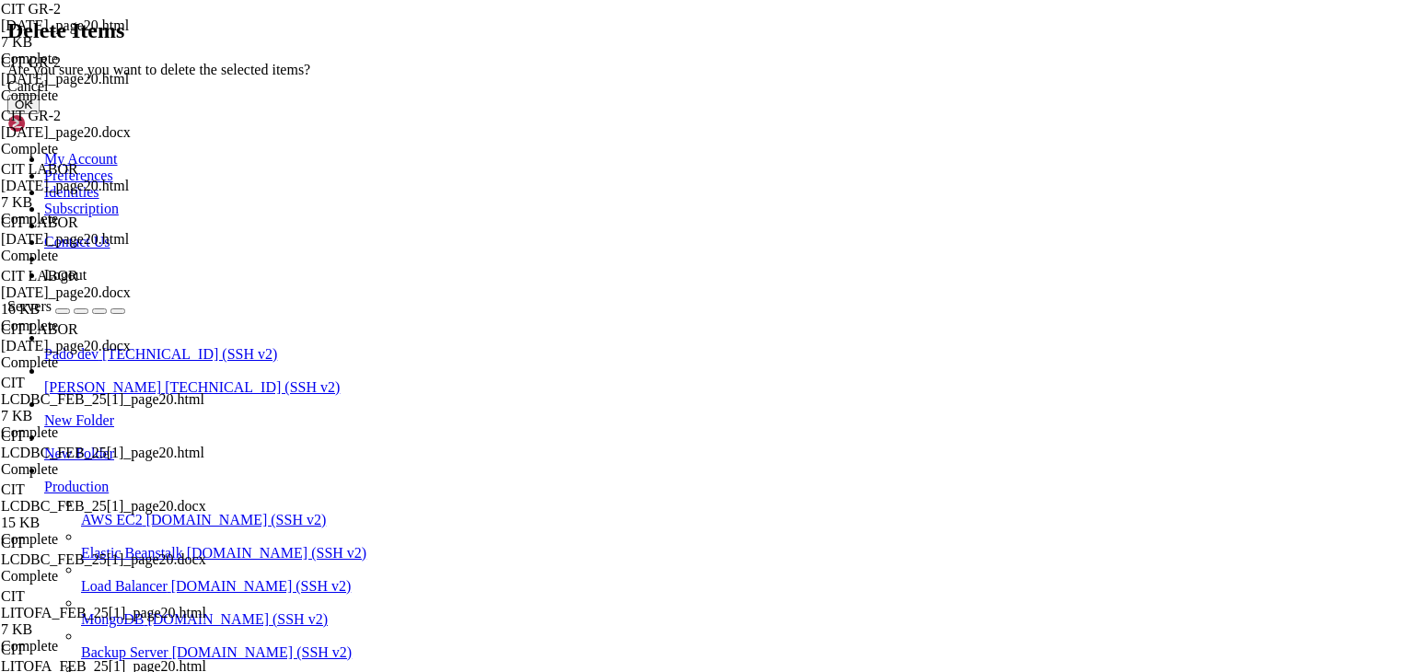
click at [40, 114] on button "OK" at bounding box center [23, 104] width 32 height 19
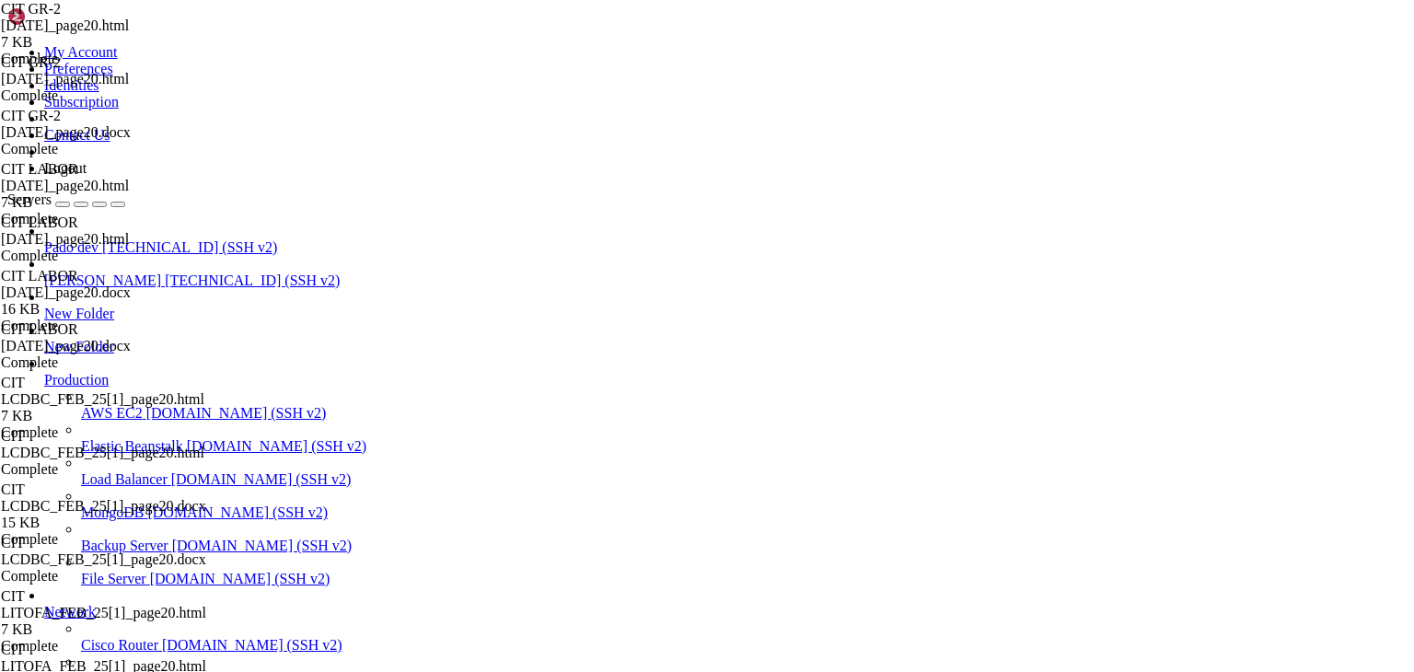
scroll to position [15894, 0]
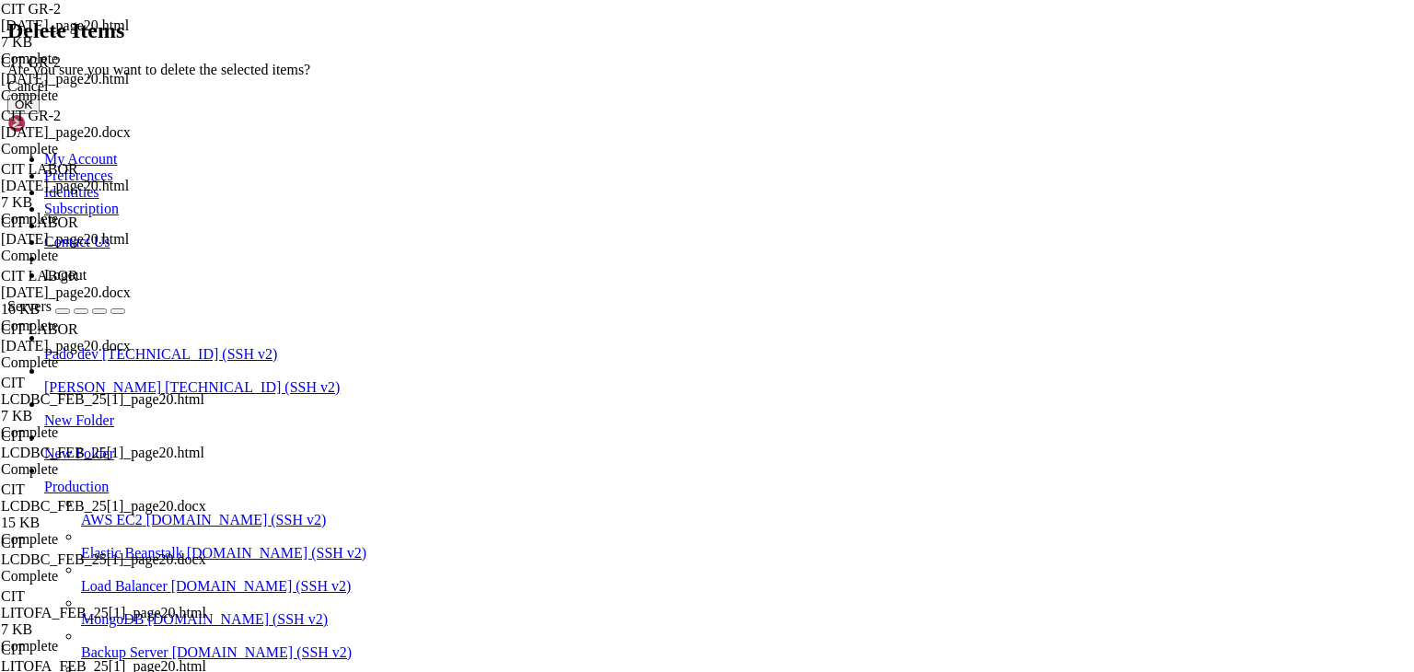
click at [40, 114] on button "OK" at bounding box center [23, 104] width 32 height 19
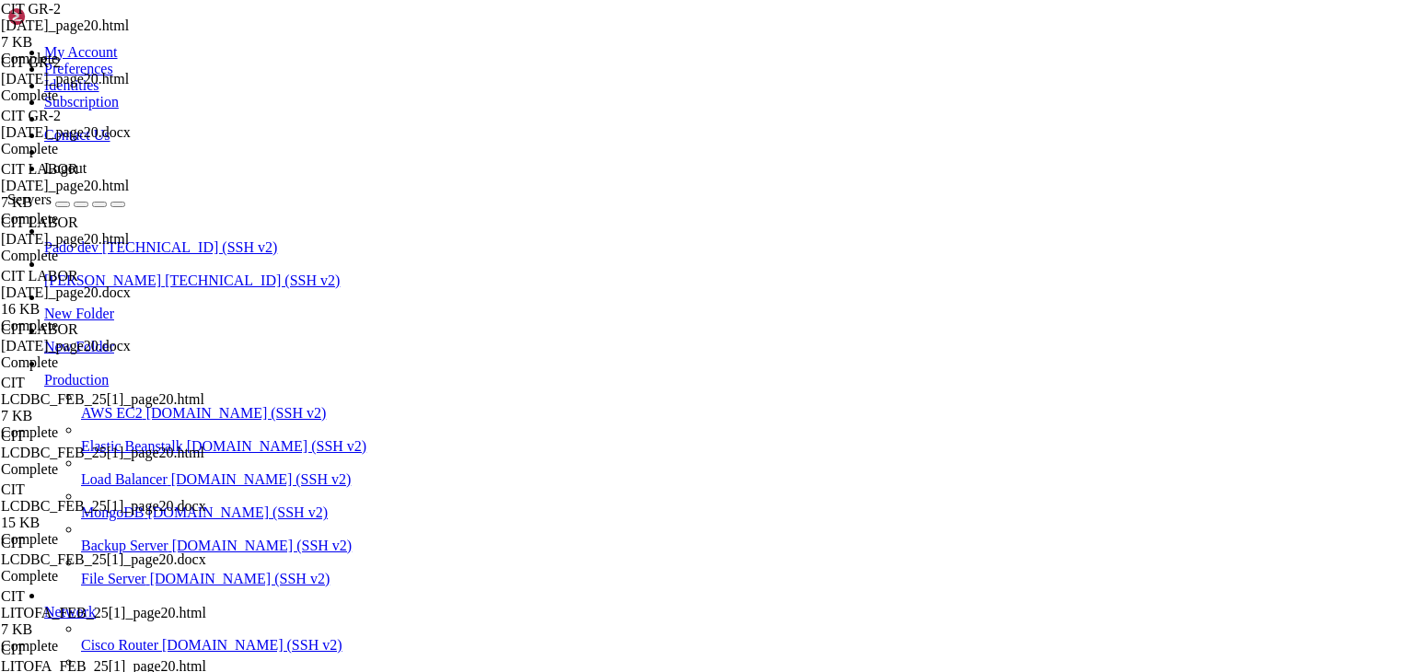
scroll to position [16109, 0]
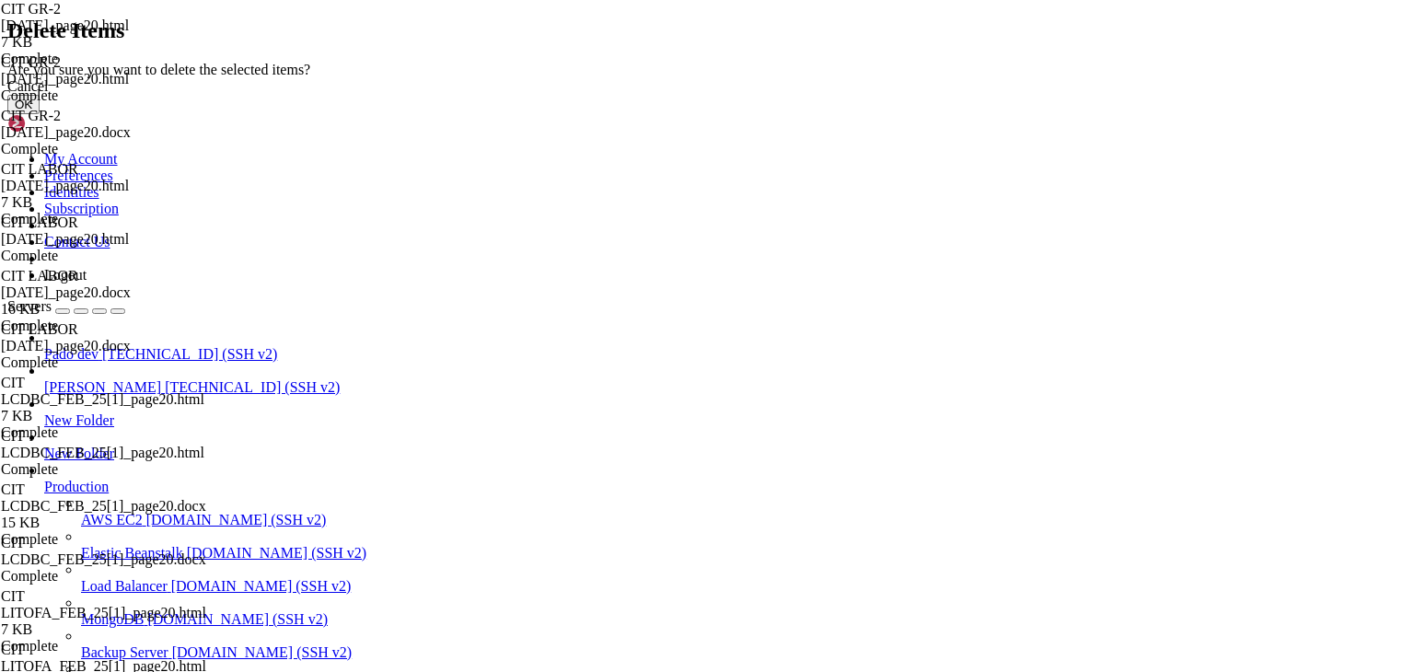
click at [40, 114] on button "OK" at bounding box center [23, 104] width 32 height 19
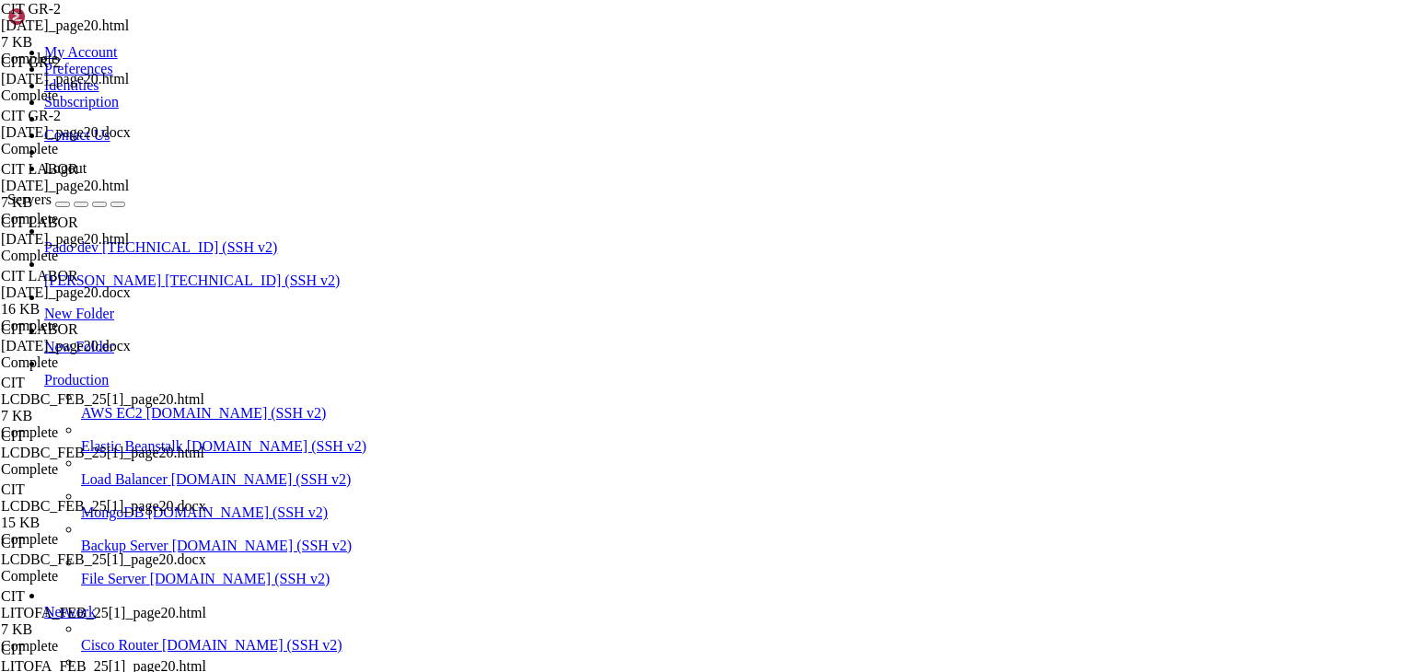
scroll to position [17596, 0]
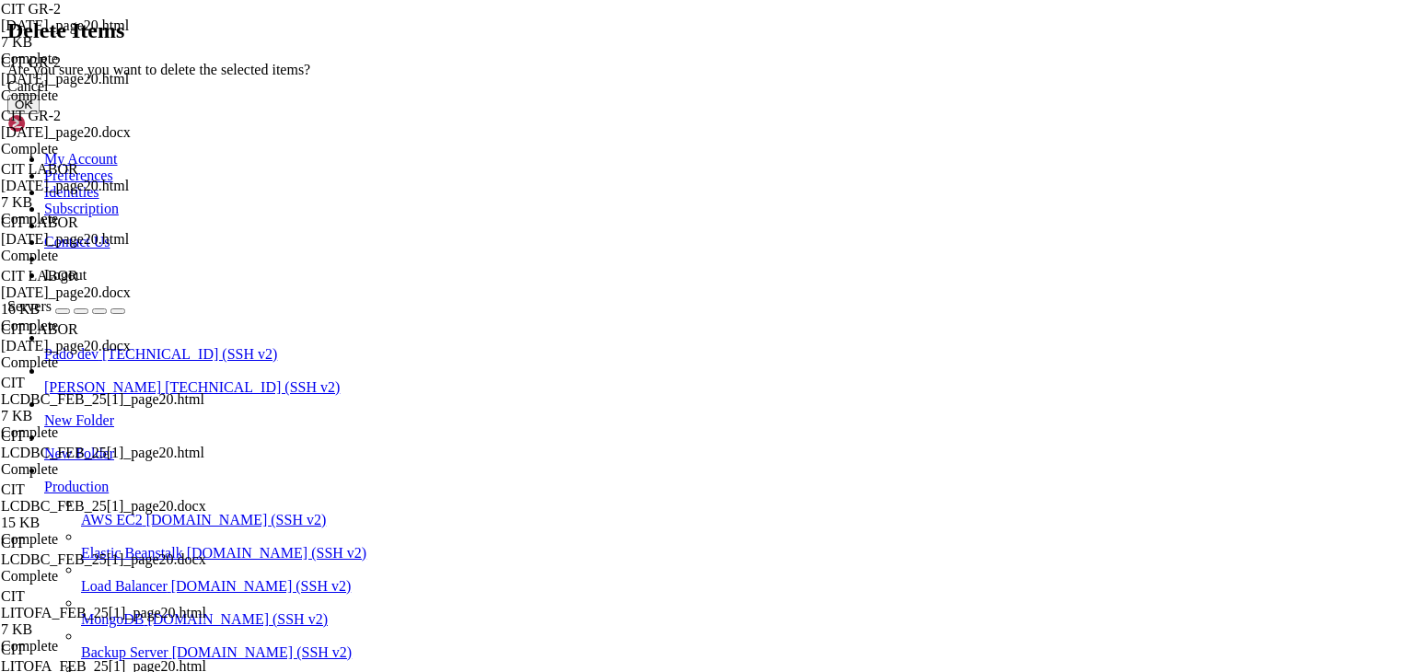
click at [40, 114] on button "OK" at bounding box center [23, 104] width 32 height 19
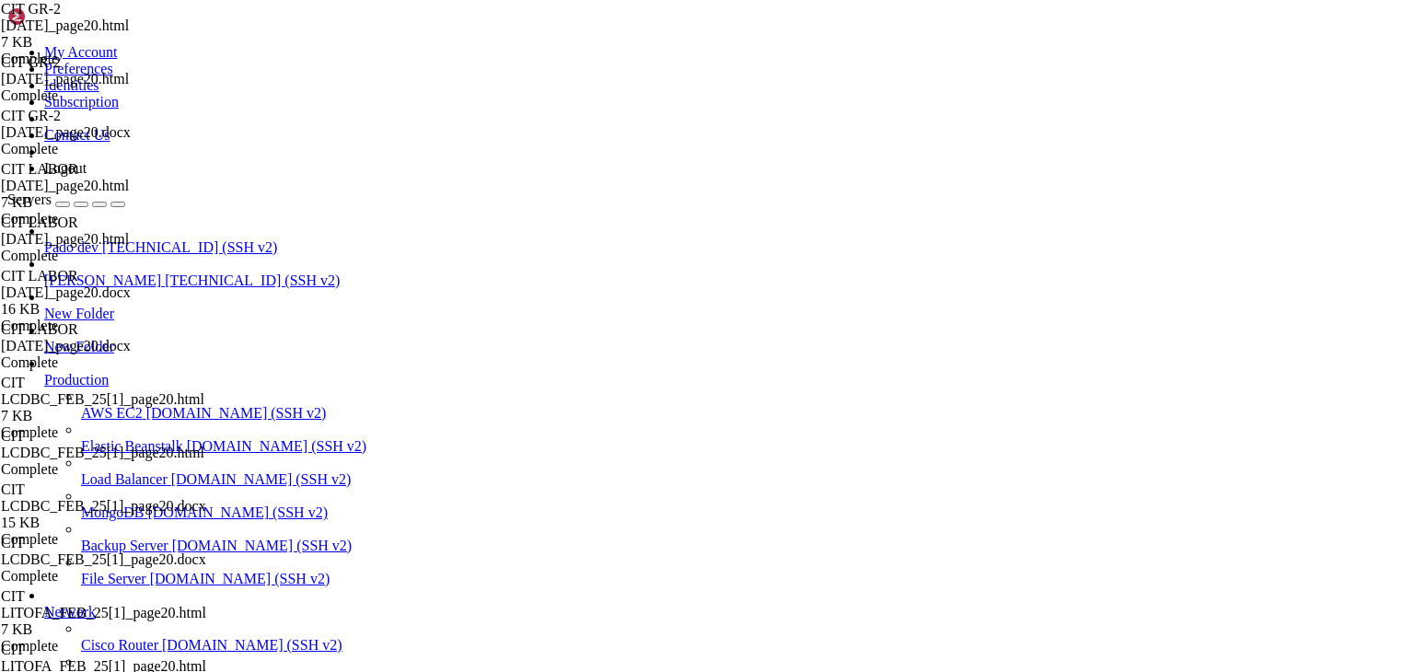
scroll to position [17621, 0]
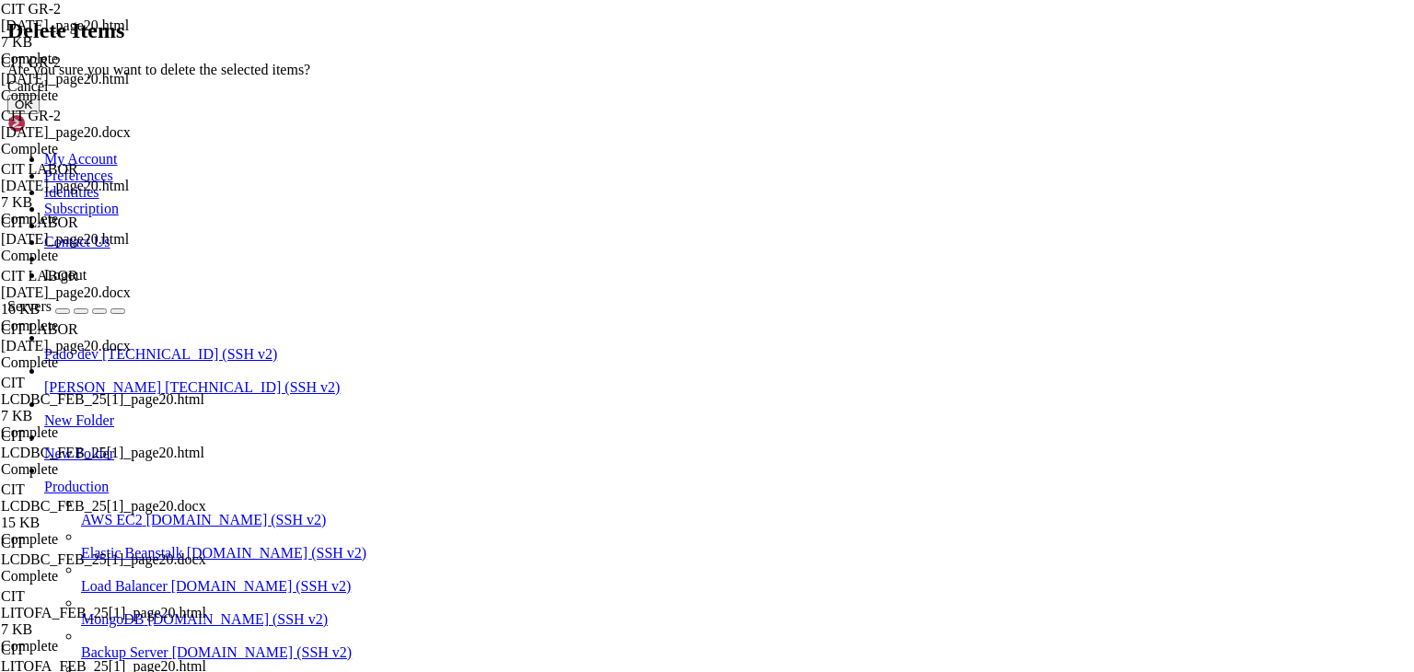
click at [40, 114] on button "OK" at bounding box center [23, 104] width 32 height 19
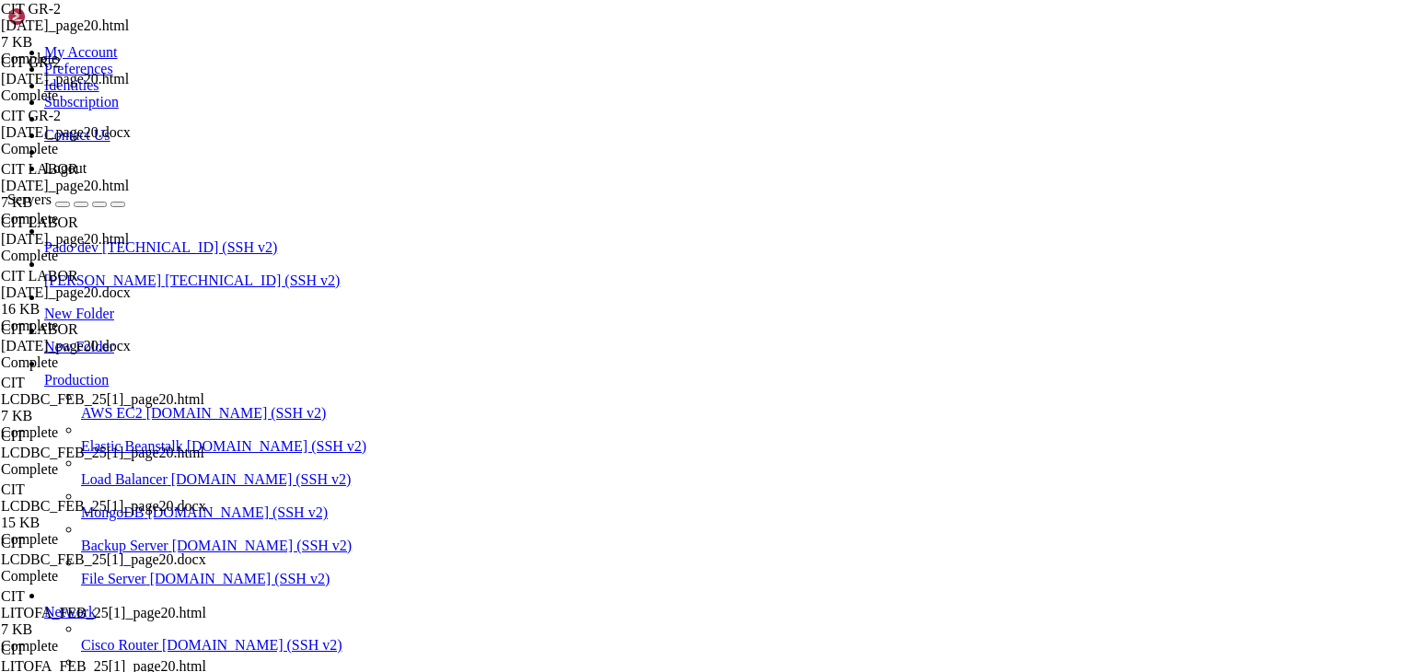
scroll to position [19256, 0]
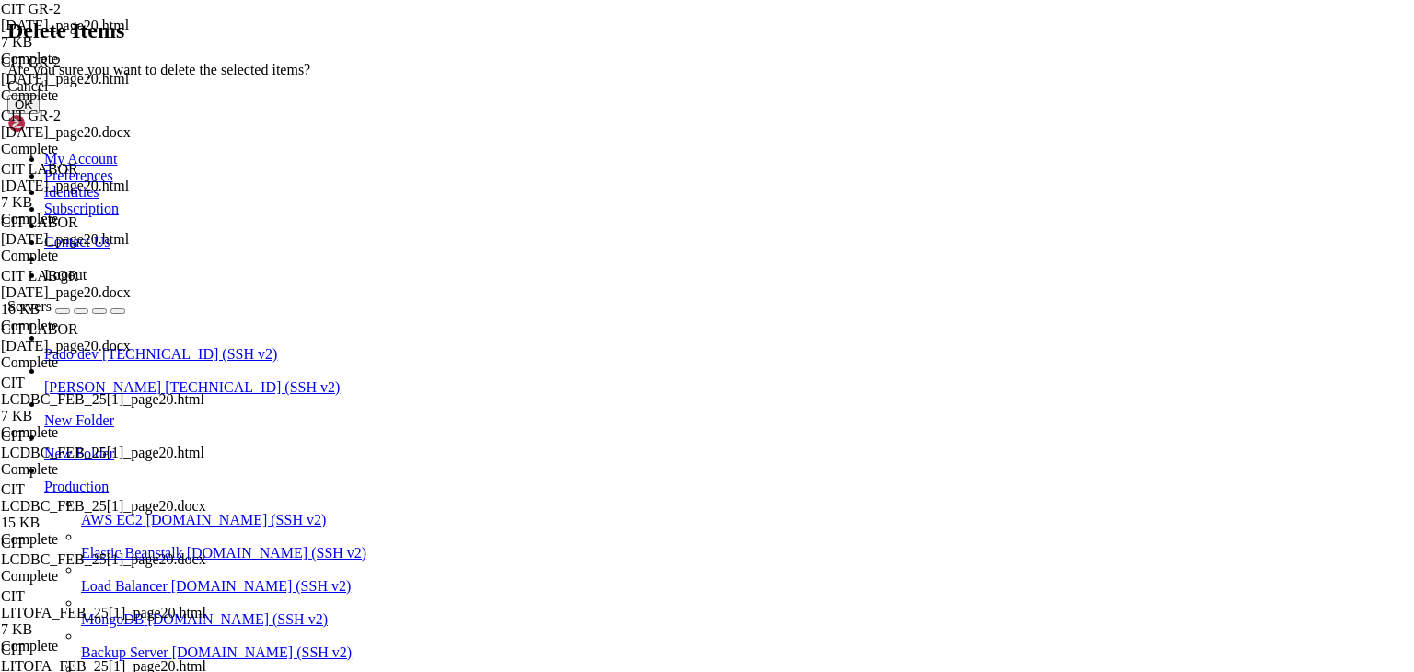
click at [40, 114] on button "OK" at bounding box center [23, 104] width 32 height 19
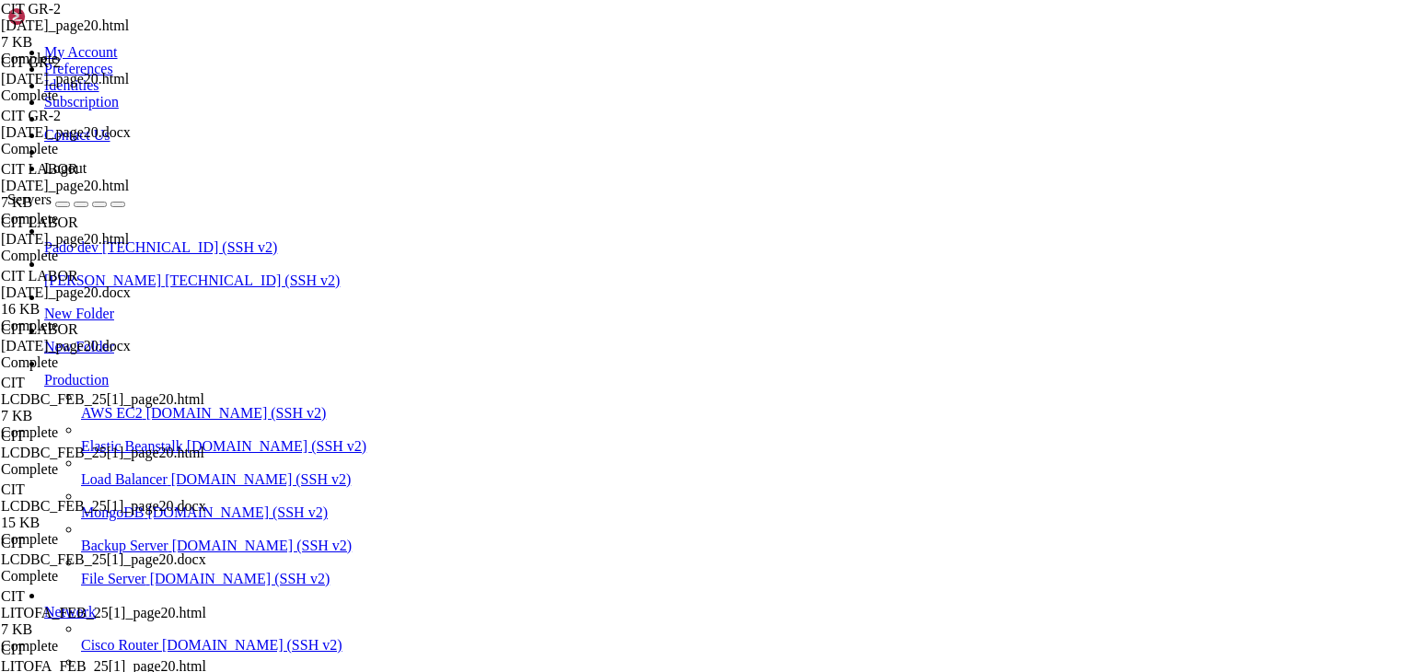
scroll to position [19280, 0]
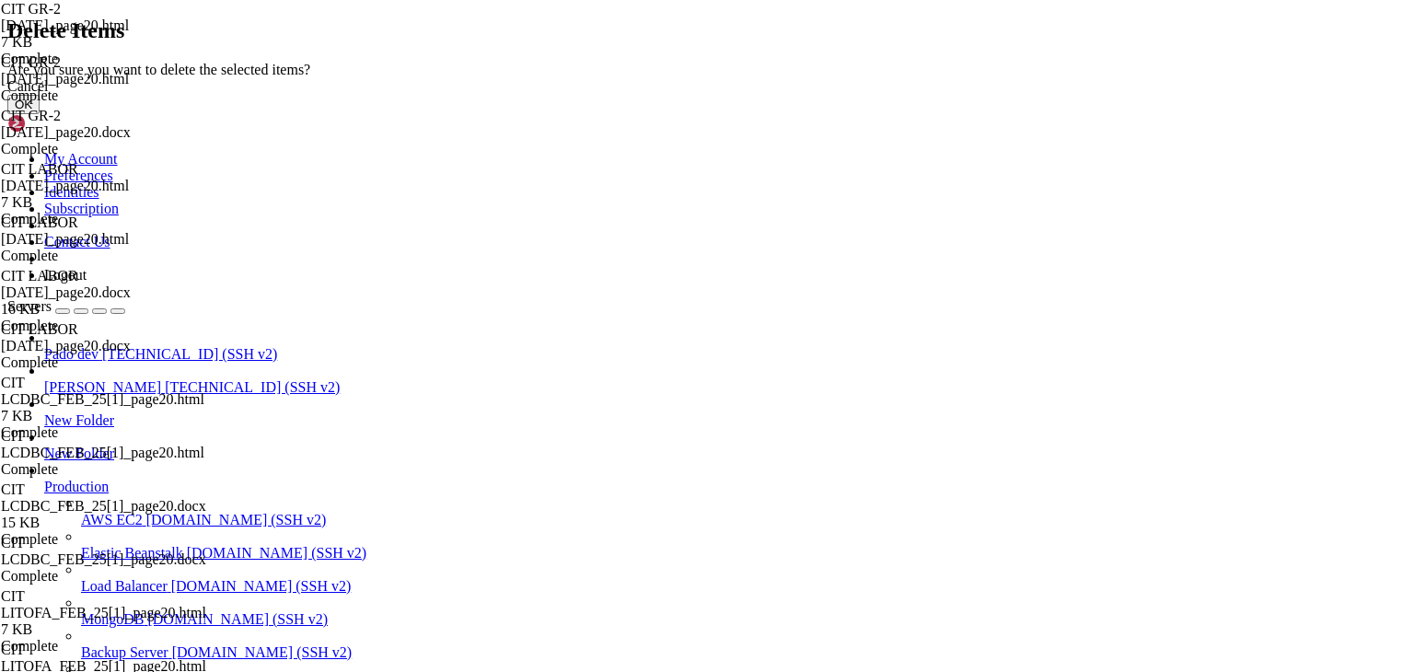
click at [40, 114] on button "OK" at bounding box center [23, 104] width 32 height 19
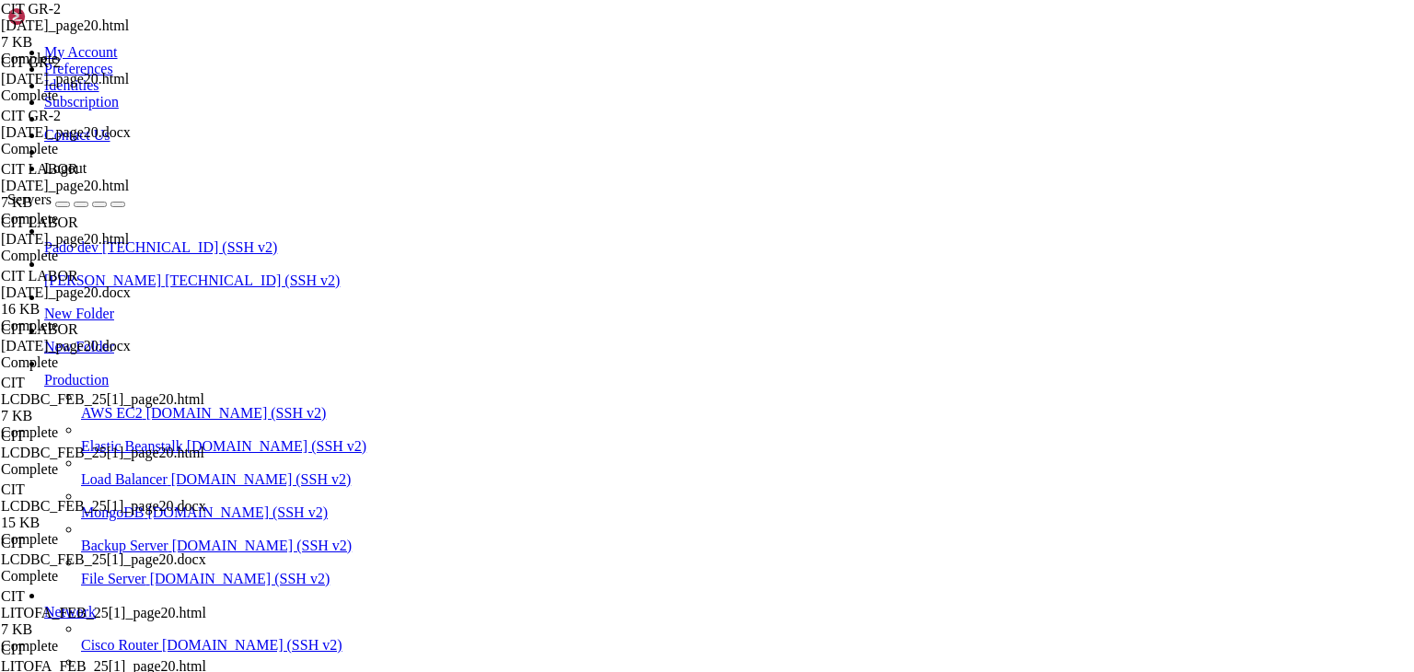
scroll to position [0, 0]
